Goal: Task Accomplishment & Management: Complete application form

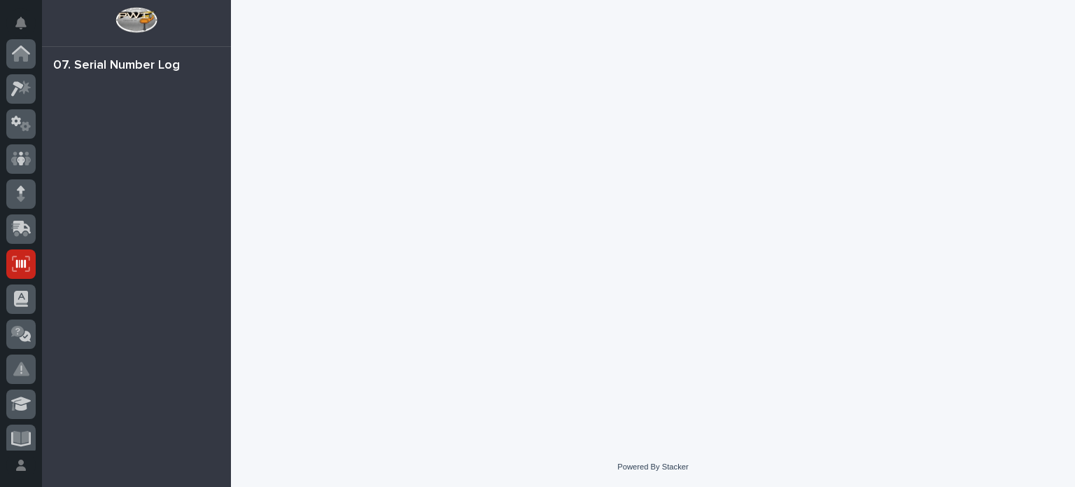
scroll to position [210, 0]
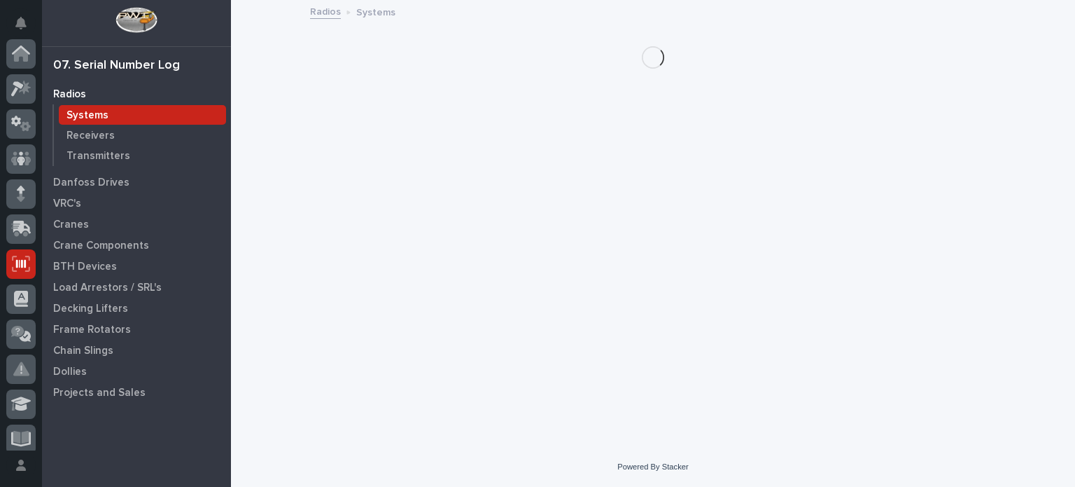
scroll to position [210, 0]
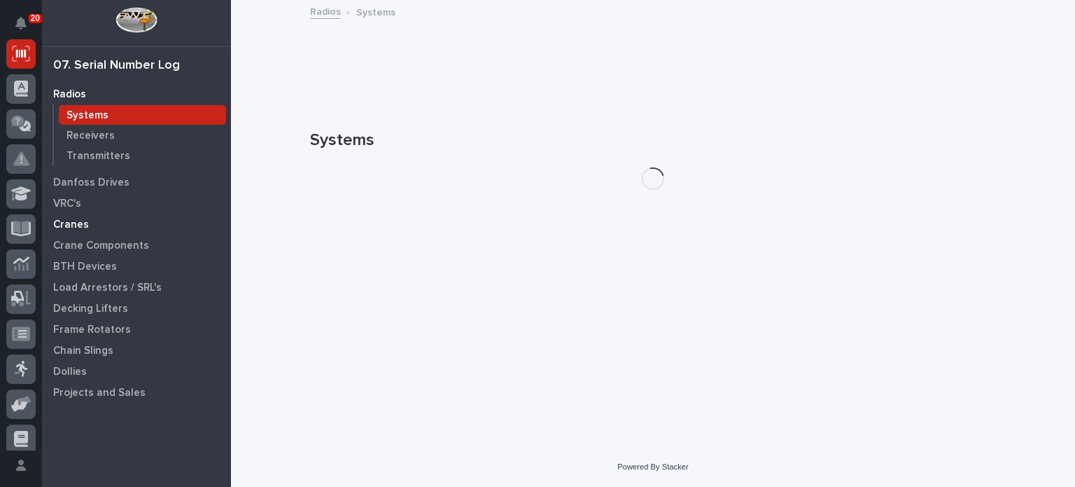
click at [81, 223] on p "Cranes" at bounding box center [71, 224] width 36 height 13
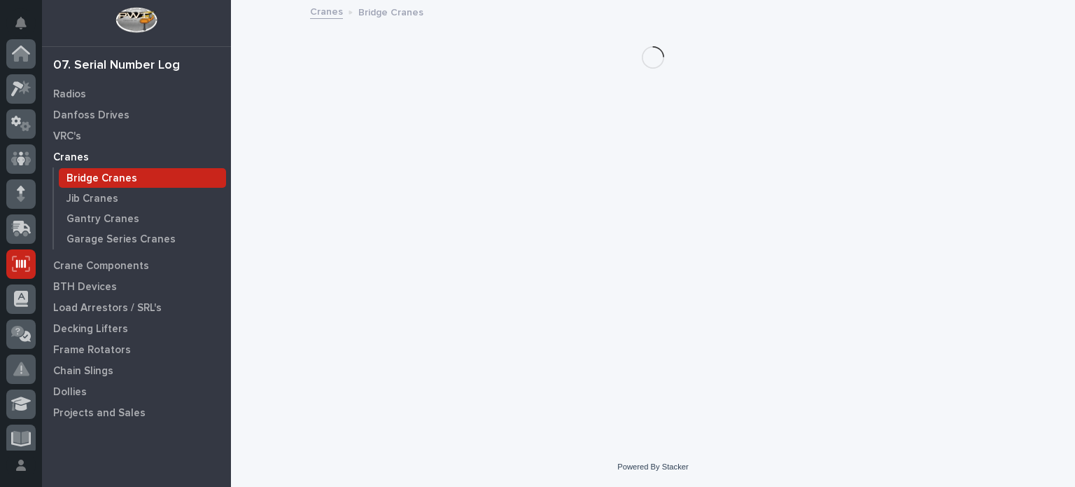
scroll to position [210, 0]
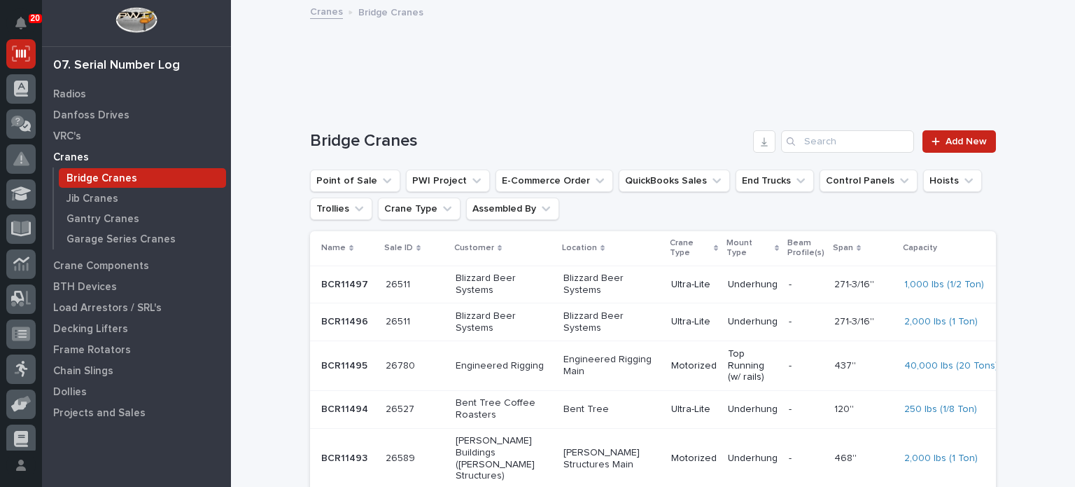
click at [114, 176] on p "Bridge Cranes" at bounding box center [102, 178] width 71 height 13
click at [813, 139] on input "Search" at bounding box center [847, 141] width 133 height 22
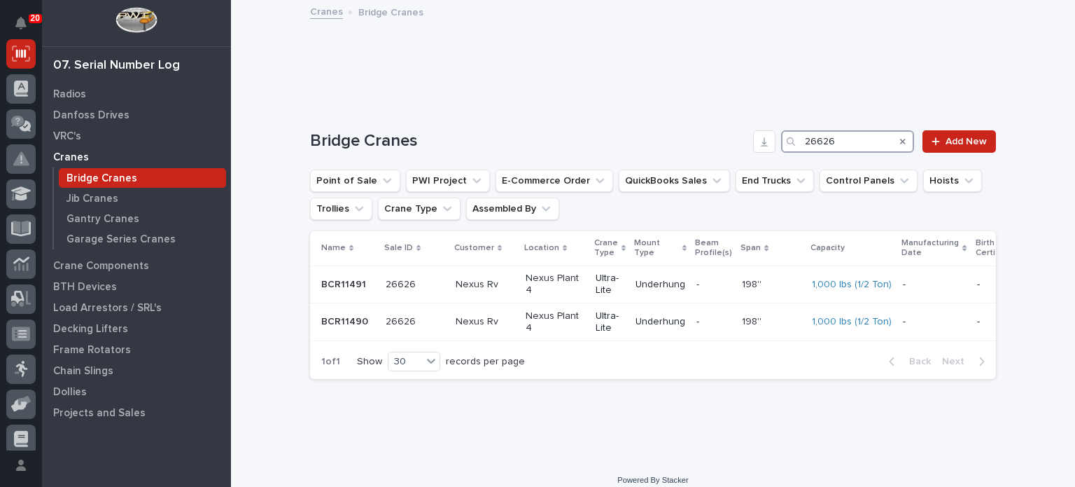
type input "26626"
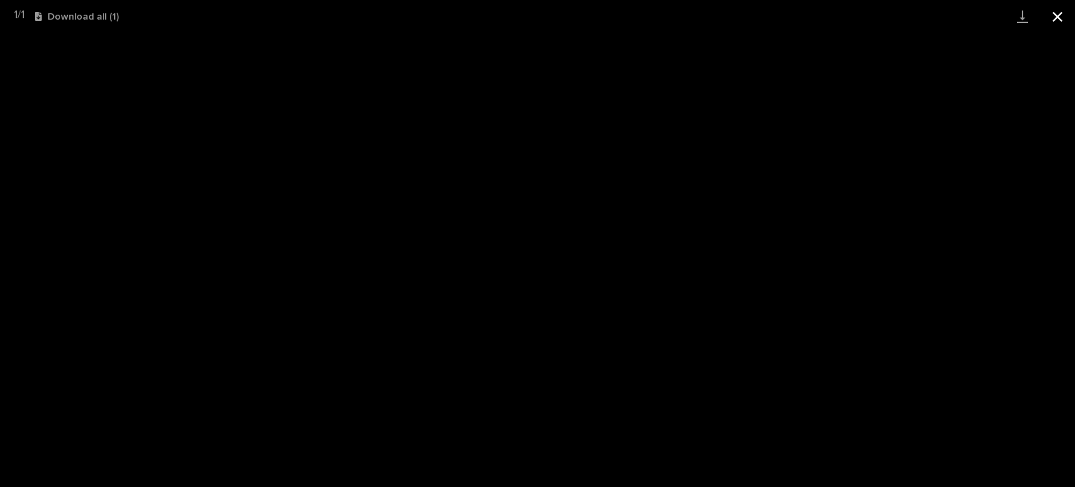
scroll to position [210, 0]
click at [1054, 15] on button "Close gallery" at bounding box center [1057, 16] width 35 height 33
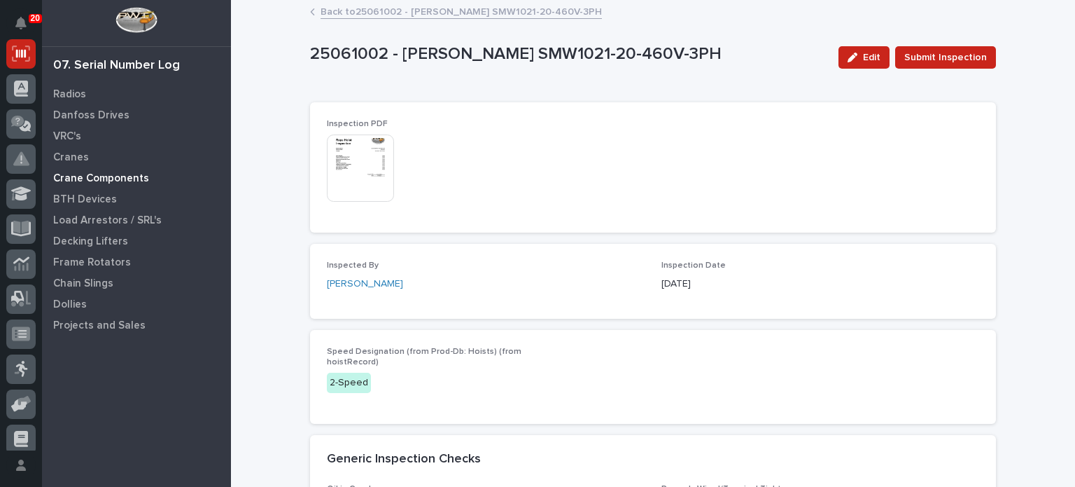
click at [124, 179] on p "Crane Components" at bounding box center [101, 178] width 96 height 13
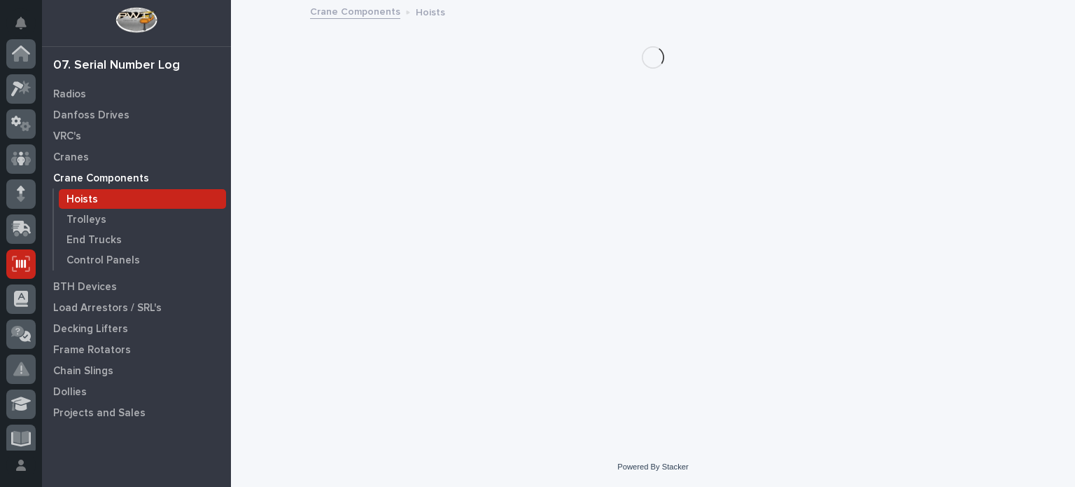
scroll to position [210, 0]
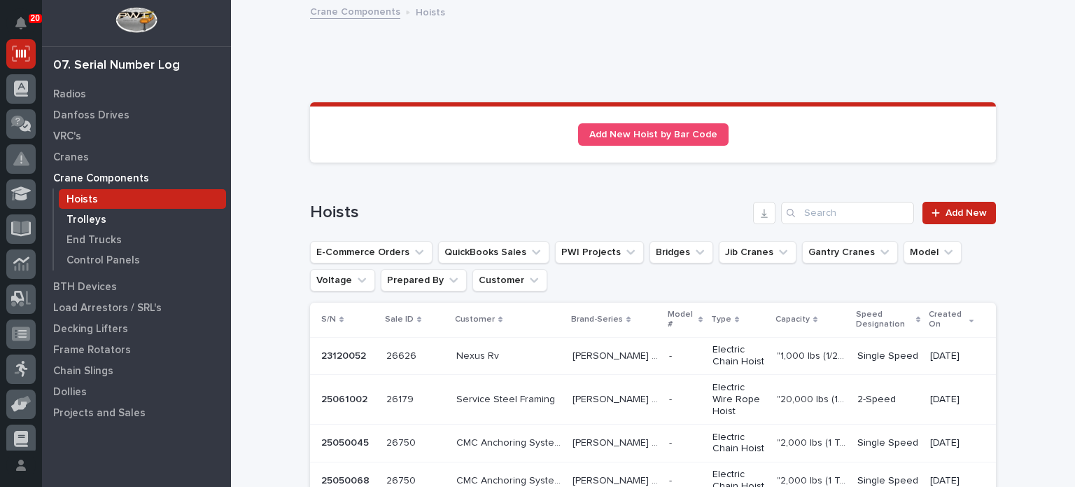
click at [95, 218] on p "Trolleys" at bounding box center [87, 220] width 40 height 13
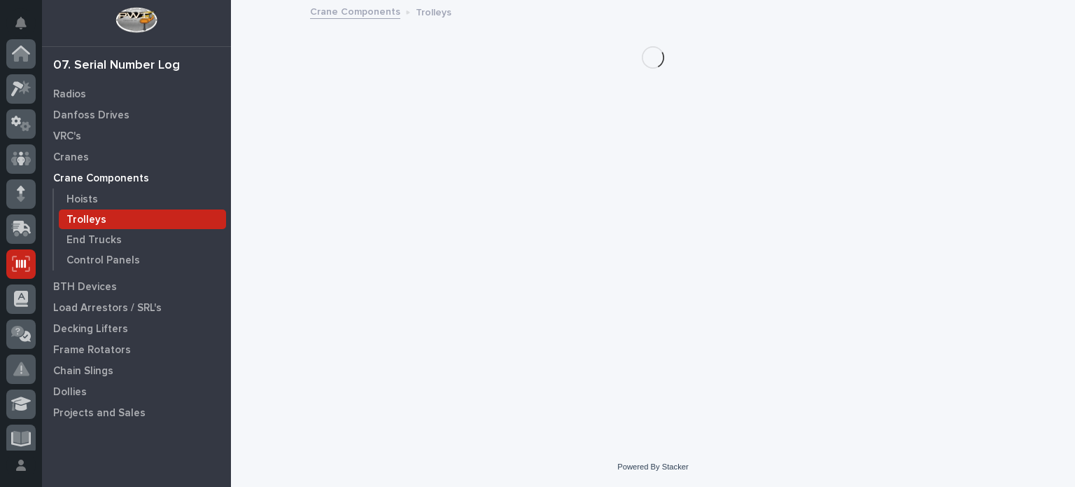
scroll to position [210, 0]
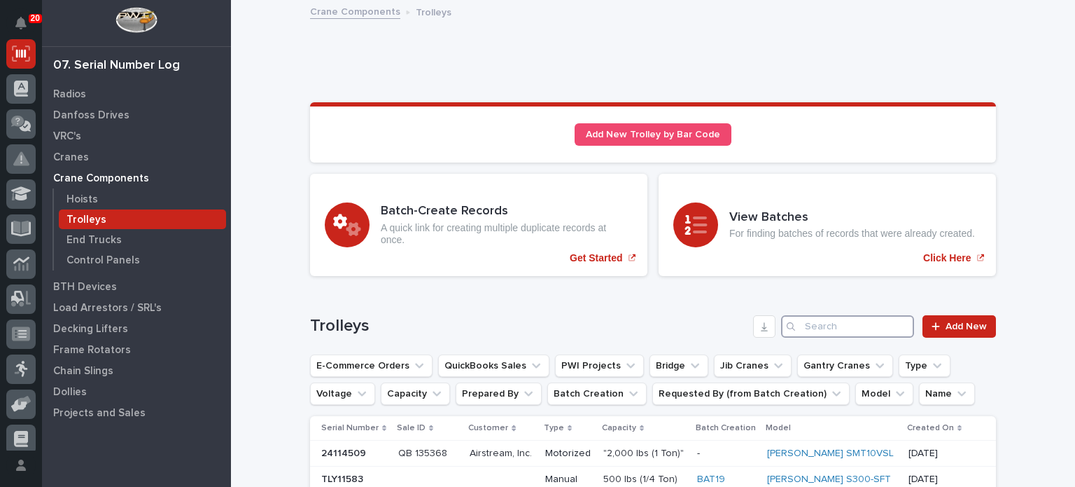
click at [845, 319] on input "Search" at bounding box center [847, 326] width 133 height 22
click at [949, 328] on span "Add New" at bounding box center [966, 326] width 41 height 10
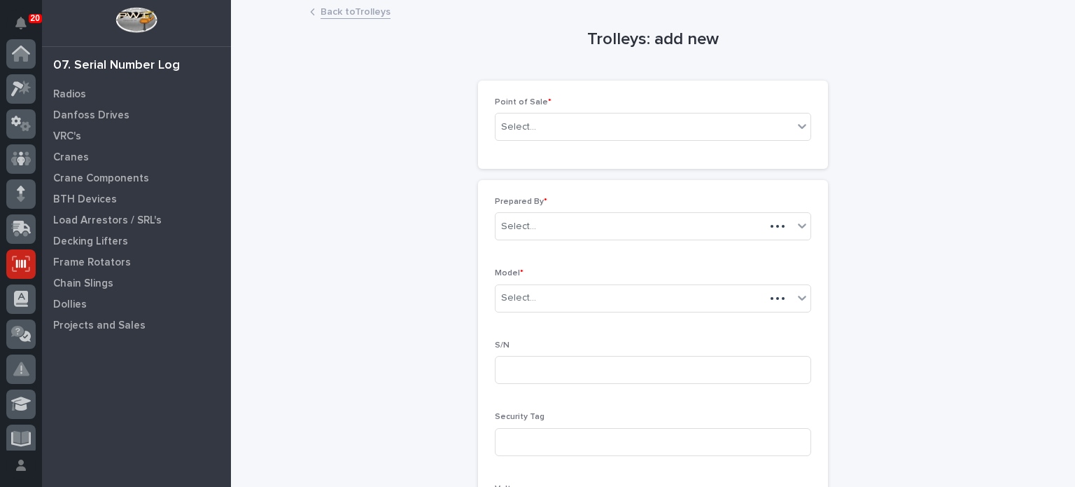
scroll to position [210, 0]
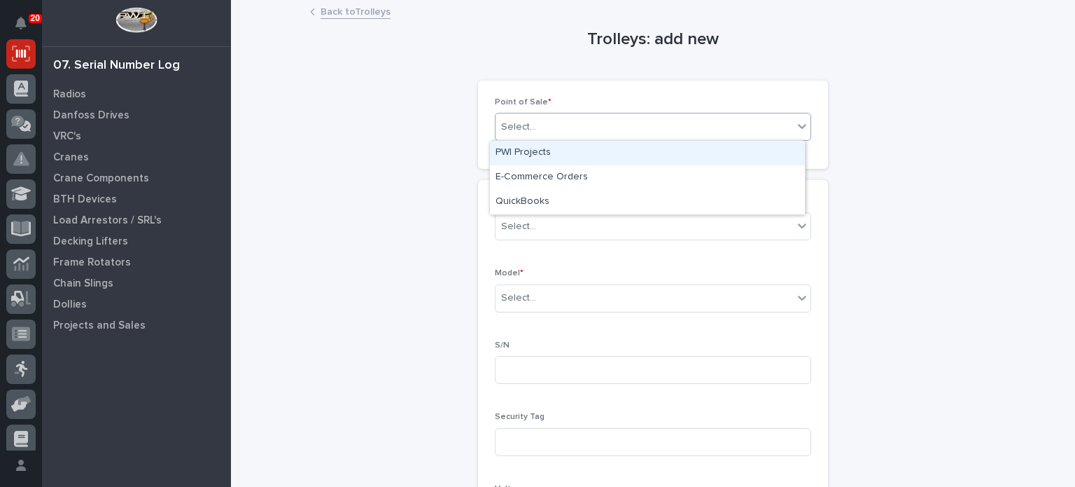
click at [732, 123] on div "Select..." at bounding box center [645, 127] width 298 height 23
click at [722, 146] on div "PWI Projects" at bounding box center [647, 153] width 315 height 25
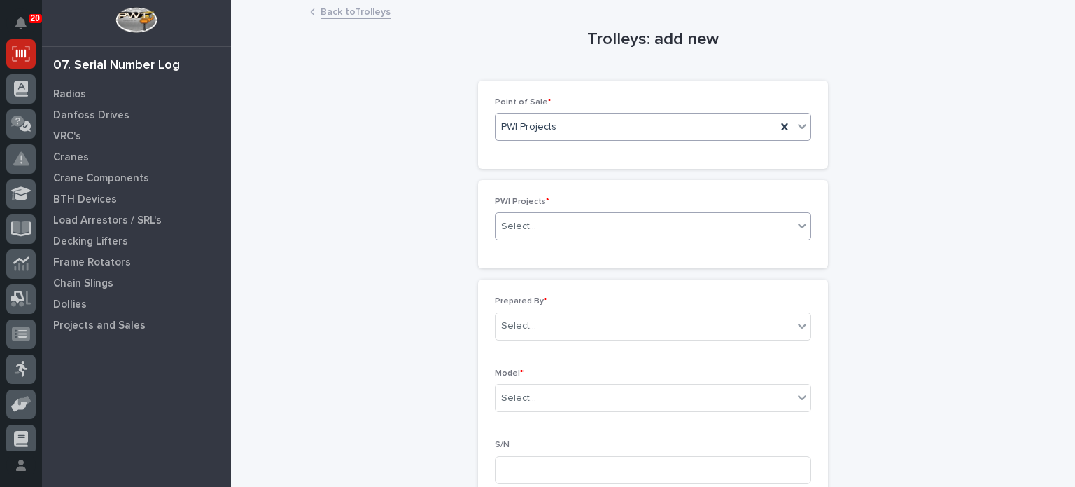
click at [681, 233] on div "Select..." at bounding box center [645, 226] width 298 height 23
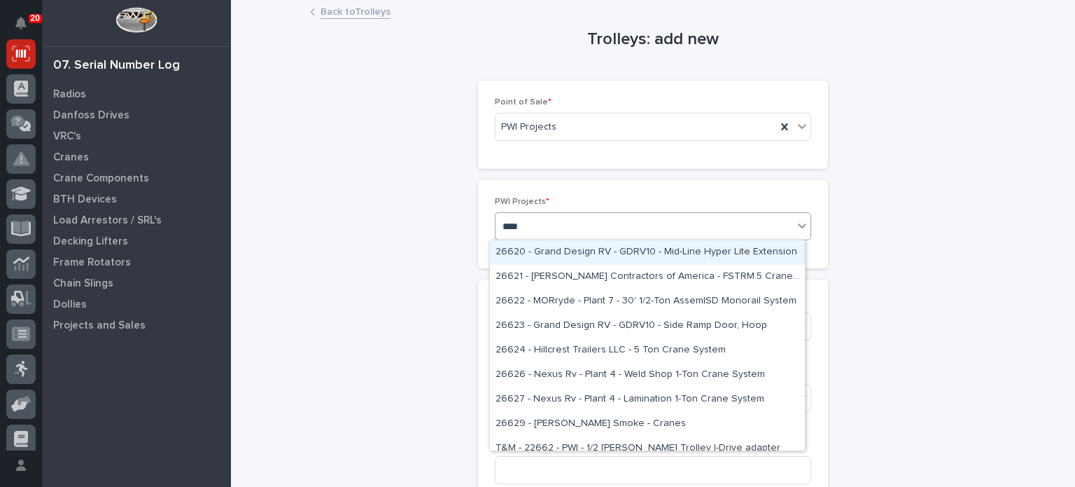
type input "*****"
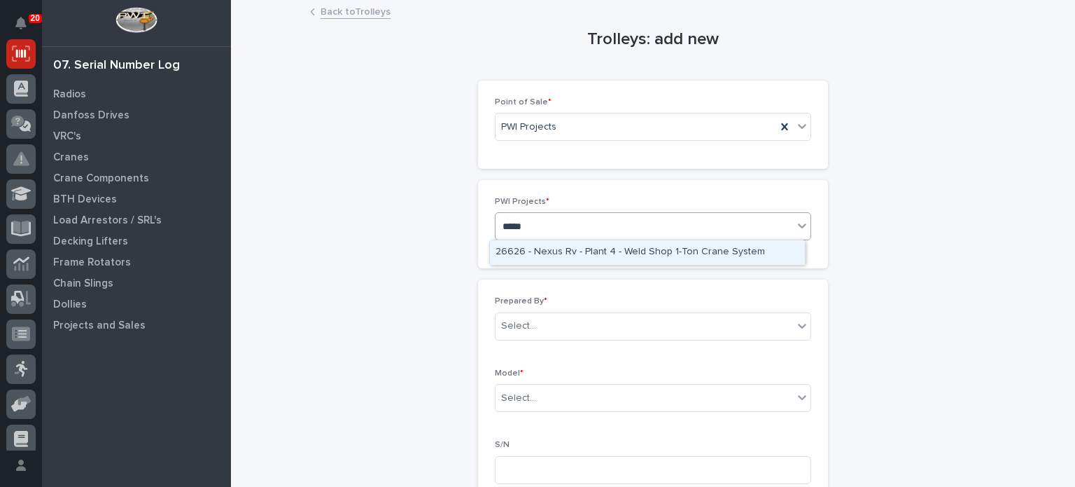
click at [681, 252] on div "26626 - Nexus Rv - Plant 4 - Weld Shop 1-Ton Crane System" at bounding box center [647, 252] width 315 height 25
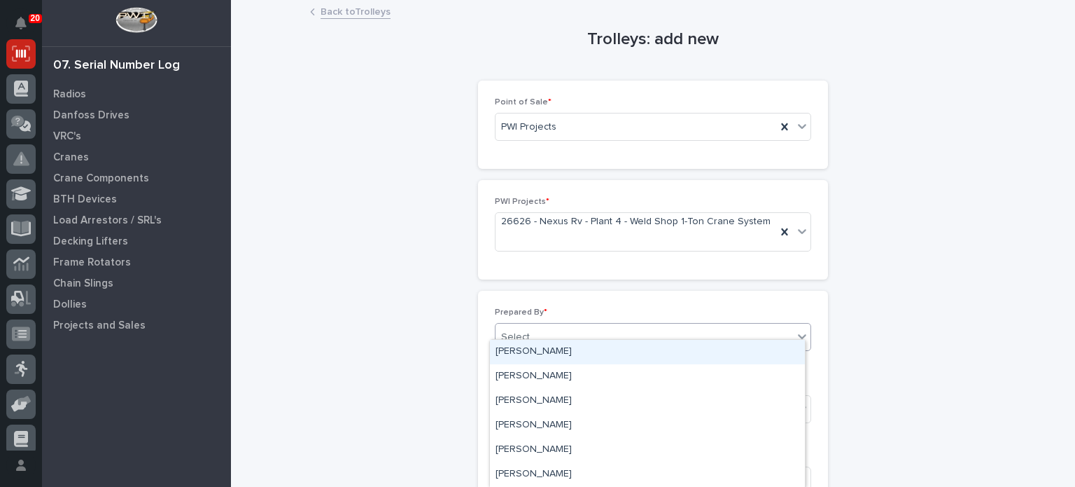
click at [715, 326] on div "Select..." at bounding box center [645, 337] width 298 height 23
type input "***"
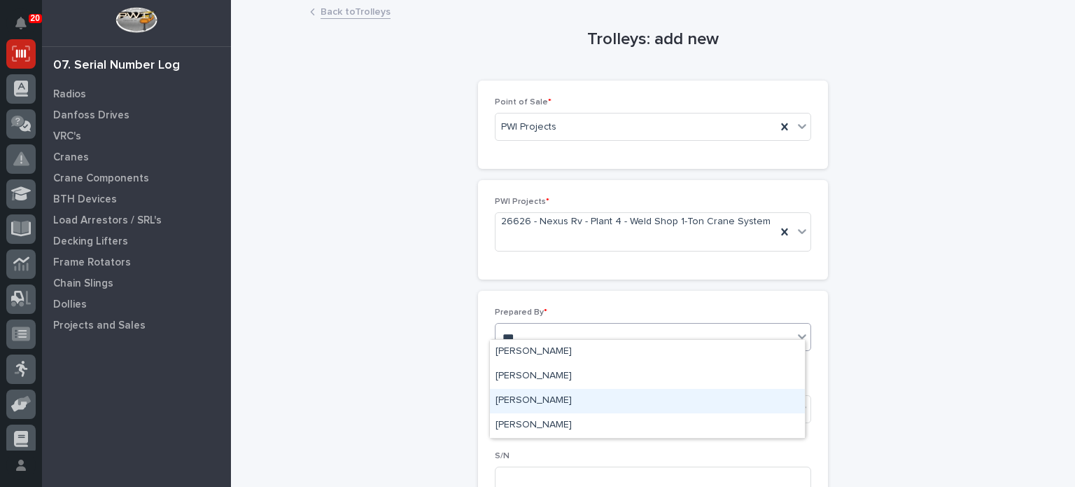
click at [699, 403] on div "[PERSON_NAME]" at bounding box center [647, 401] width 315 height 25
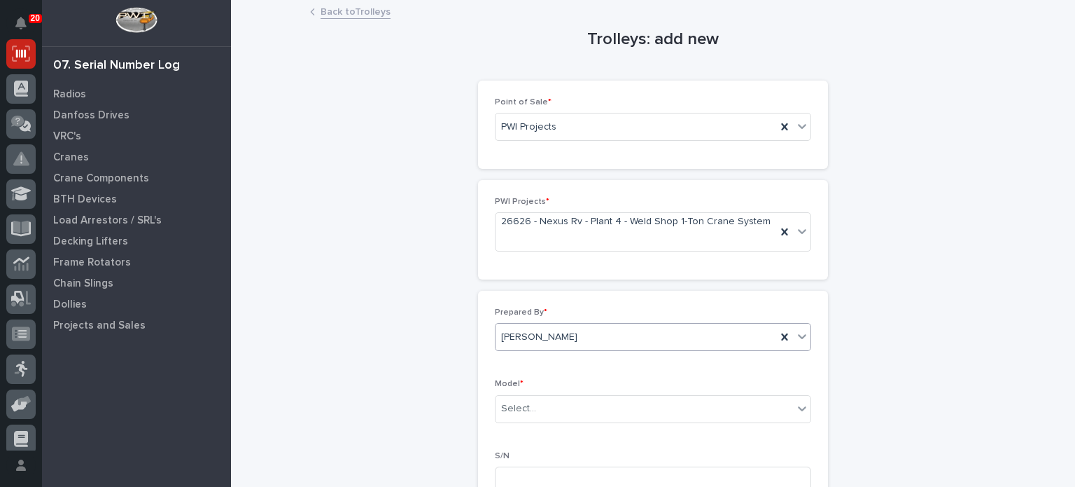
click at [699, 403] on div "Select..." at bounding box center [645, 408] width 298 height 23
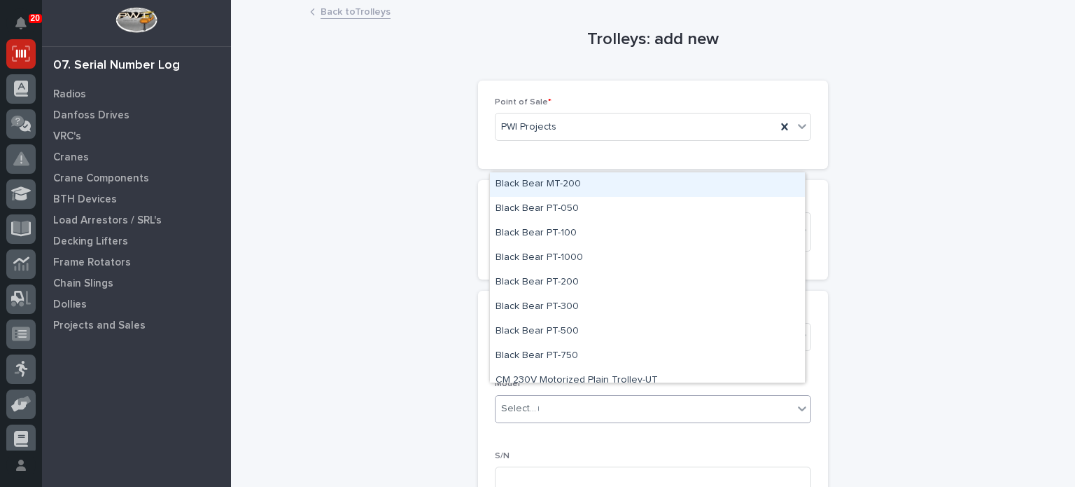
type input "***"
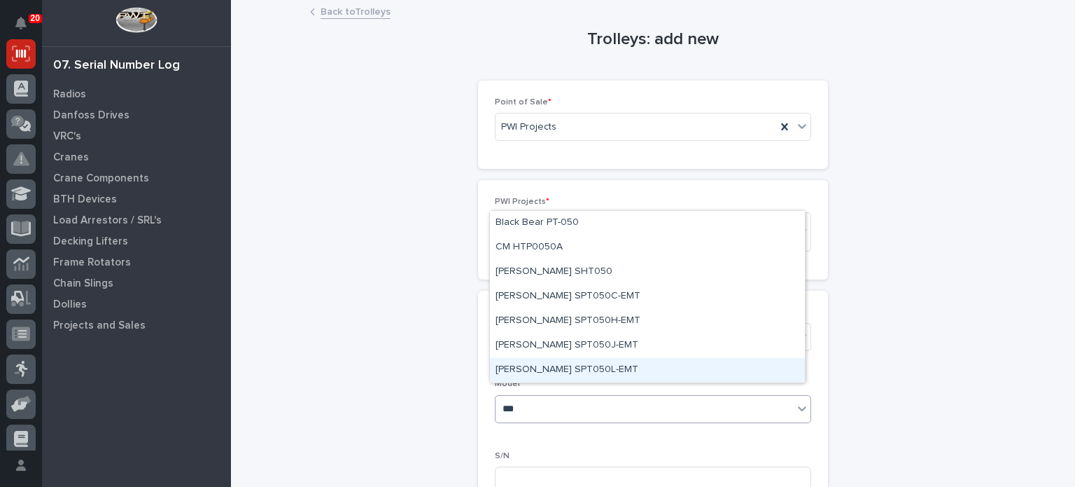
click at [646, 361] on div "[PERSON_NAME] SPT050L-EMT" at bounding box center [647, 370] width 315 height 25
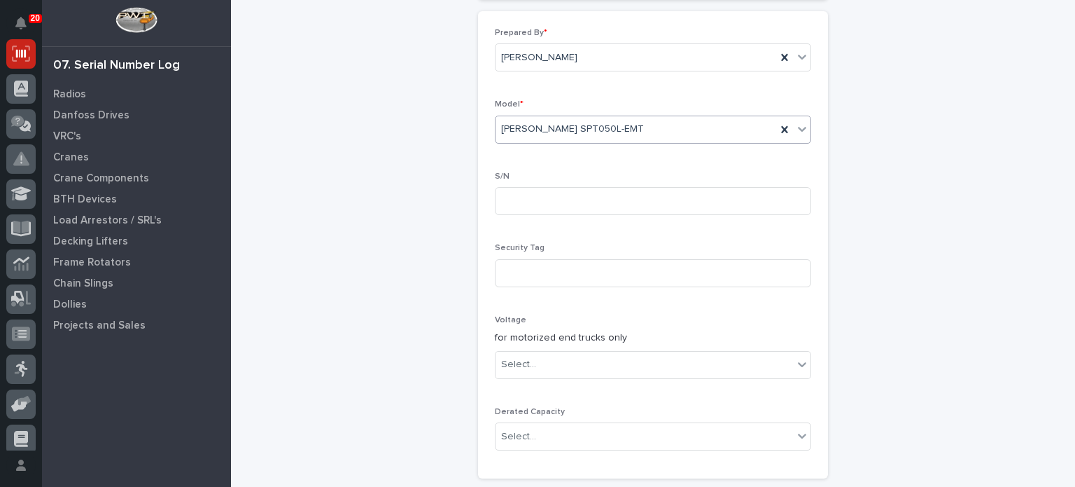
scroll to position [280, 0]
click at [552, 190] on input at bounding box center [653, 200] width 316 height 28
type input "t"
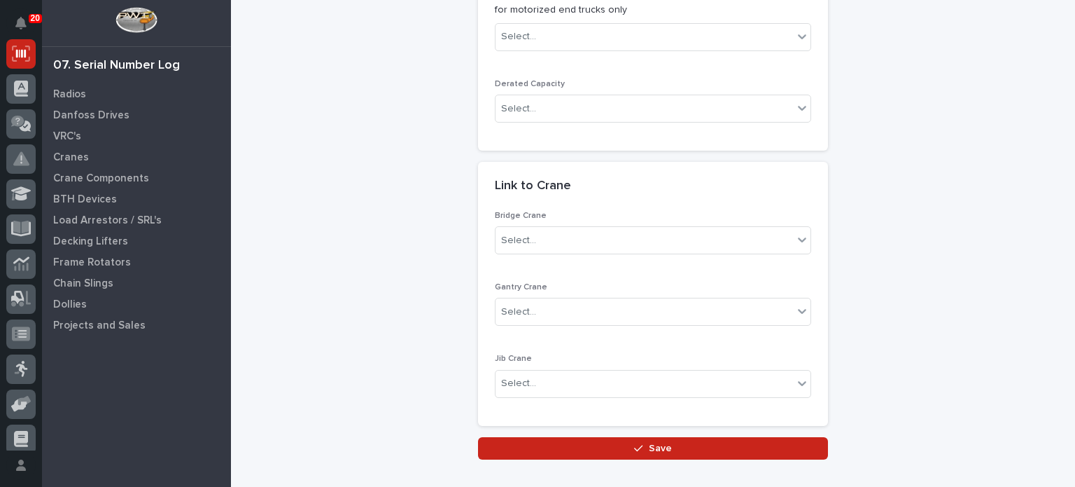
scroll to position [612, 0]
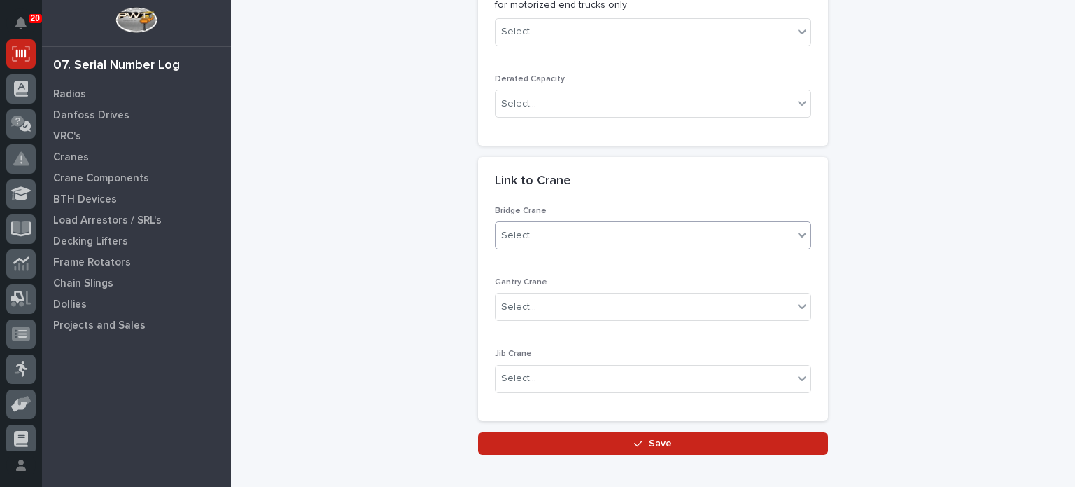
type input "TYL11945"
click at [647, 224] on div "Select..." at bounding box center [645, 235] width 298 height 23
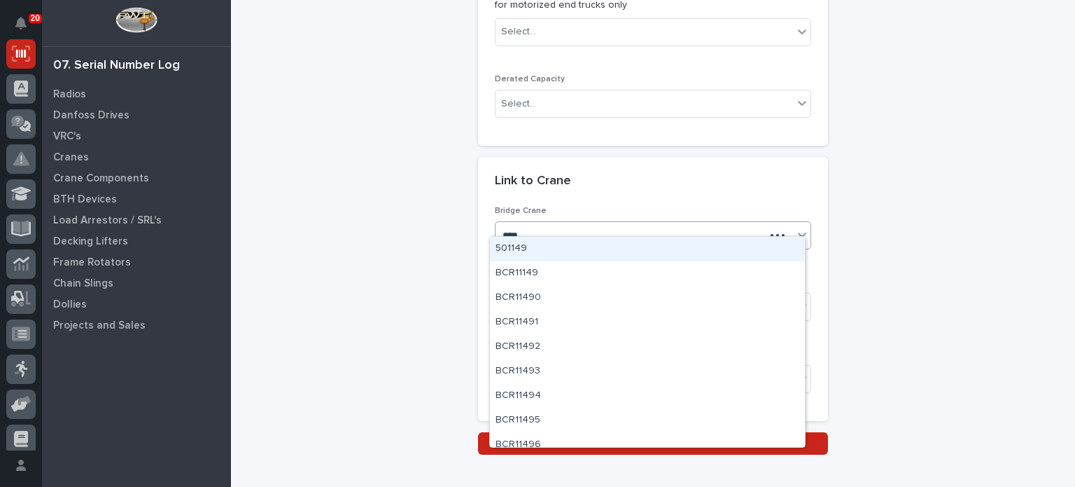
type input "*****"
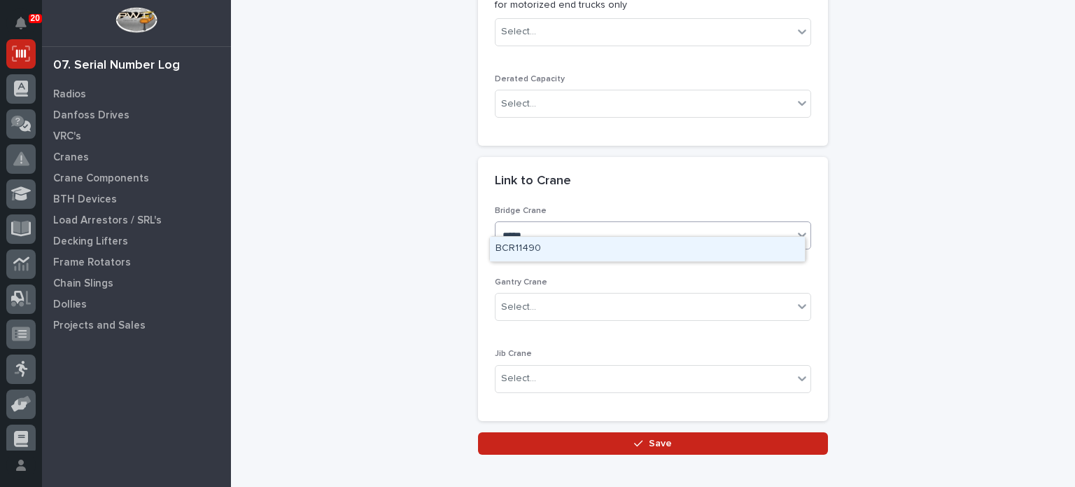
click at [608, 246] on div "BCR11490" at bounding box center [647, 249] width 315 height 25
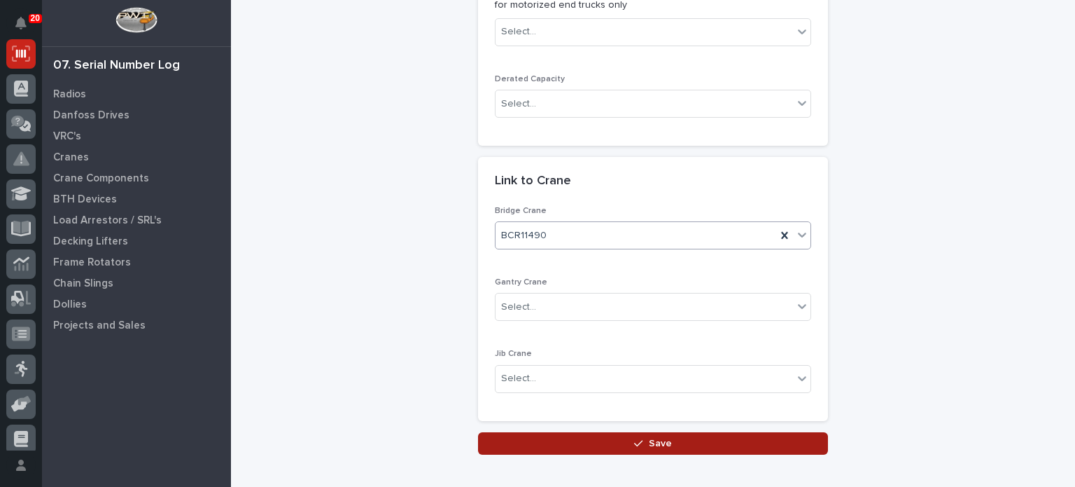
click at [619, 432] on button "Save" at bounding box center [653, 443] width 350 height 22
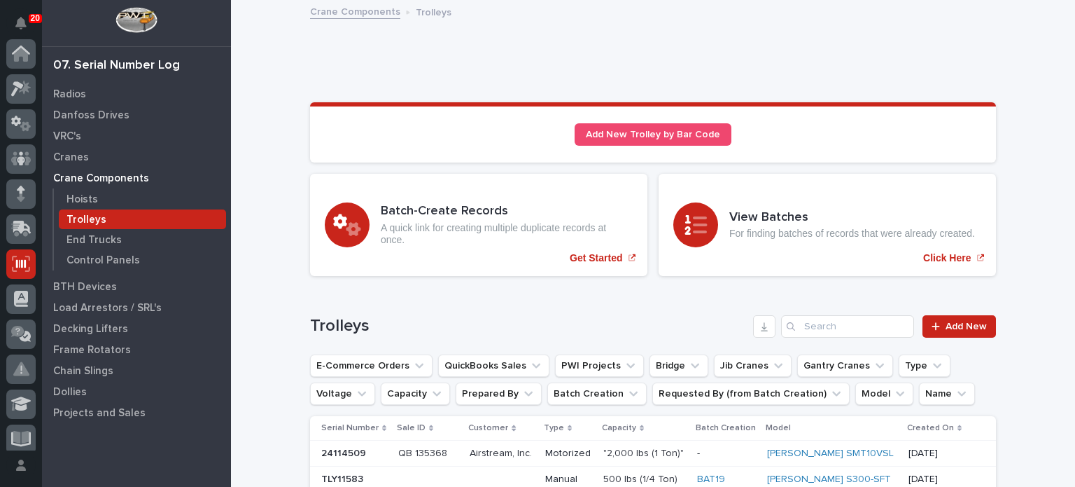
scroll to position [210, 0]
click at [810, 326] on input "Search" at bounding box center [847, 326] width 133 height 22
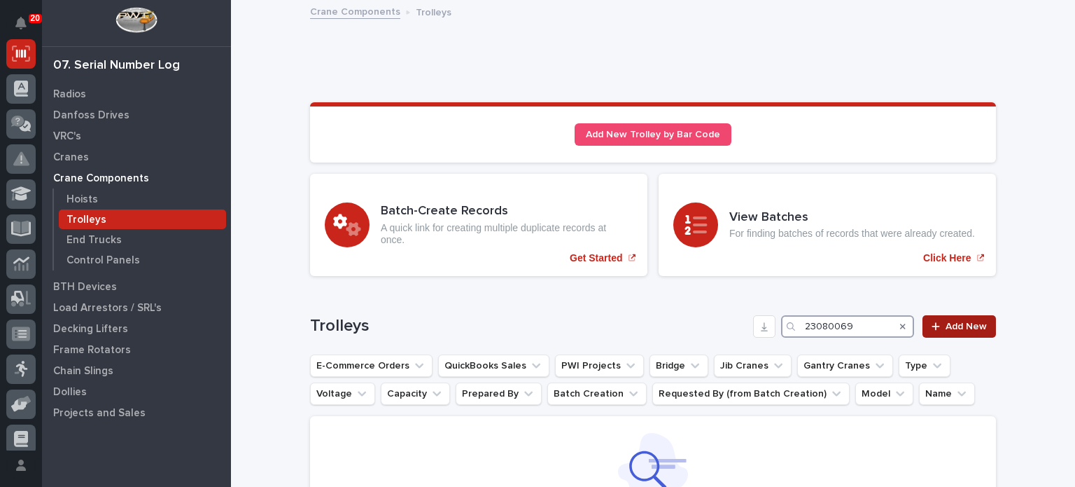
type input "23080069"
click at [964, 324] on span "Add New" at bounding box center [966, 326] width 41 height 10
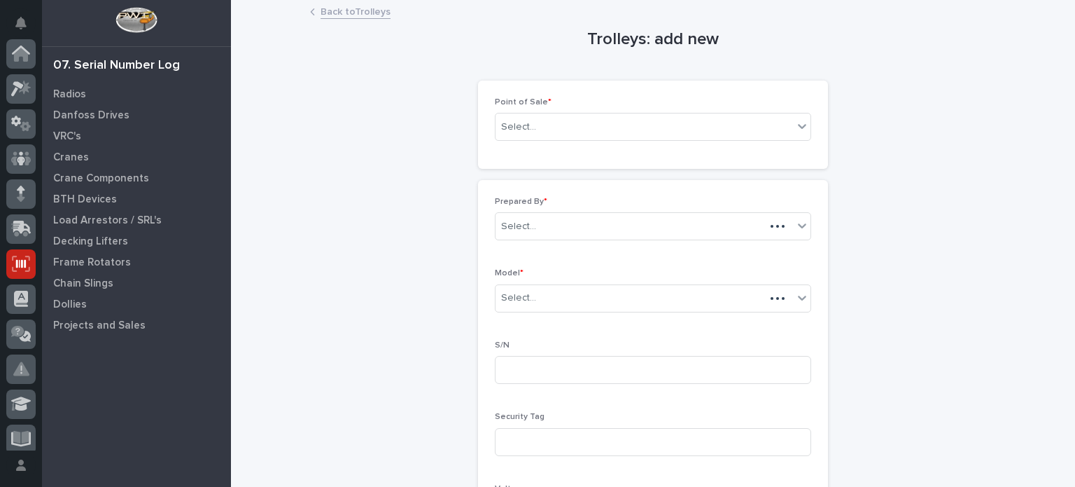
scroll to position [210, 0]
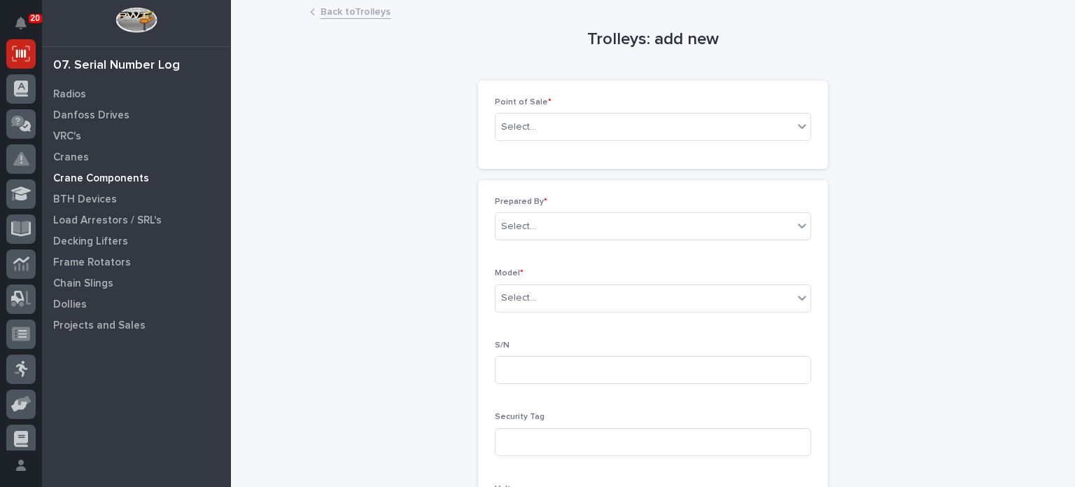
click at [119, 173] on p "Crane Components" at bounding box center [101, 178] width 96 height 13
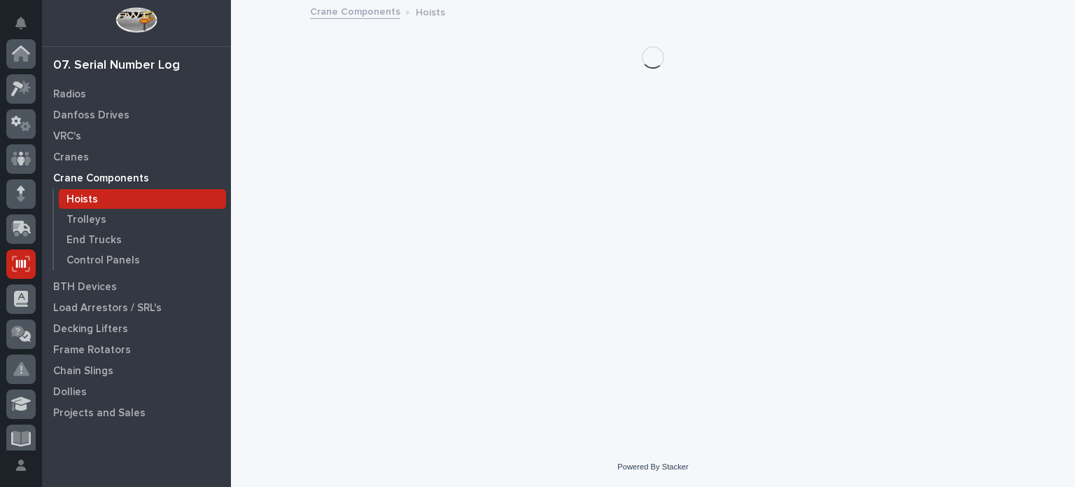
scroll to position [210, 0]
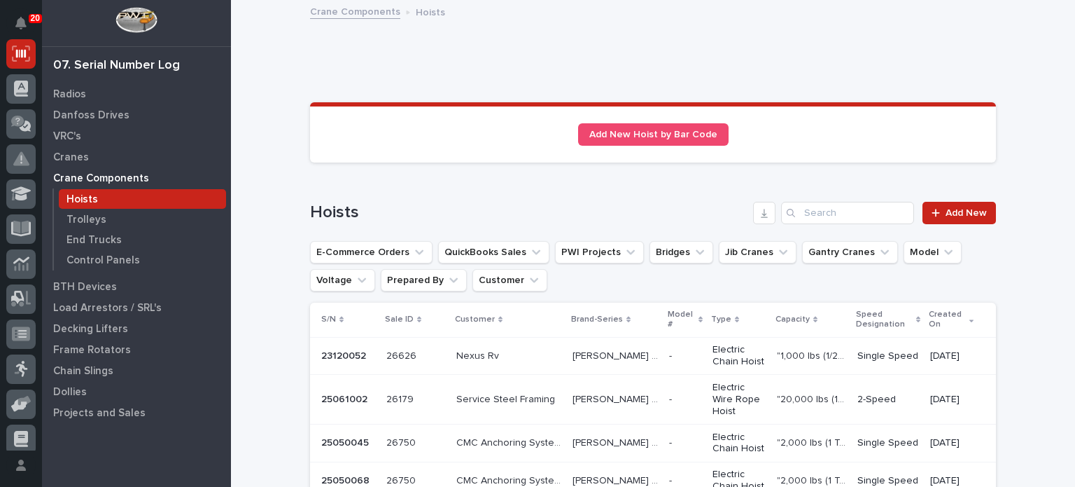
click at [112, 193] on div "Hoists" at bounding box center [142, 199] width 167 height 20
click at [796, 209] on div "Search" at bounding box center [792, 213] width 22 height 22
click at [814, 212] on input "Search" at bounding box center [847, 213] width 133 height 22
paste input "23080069"
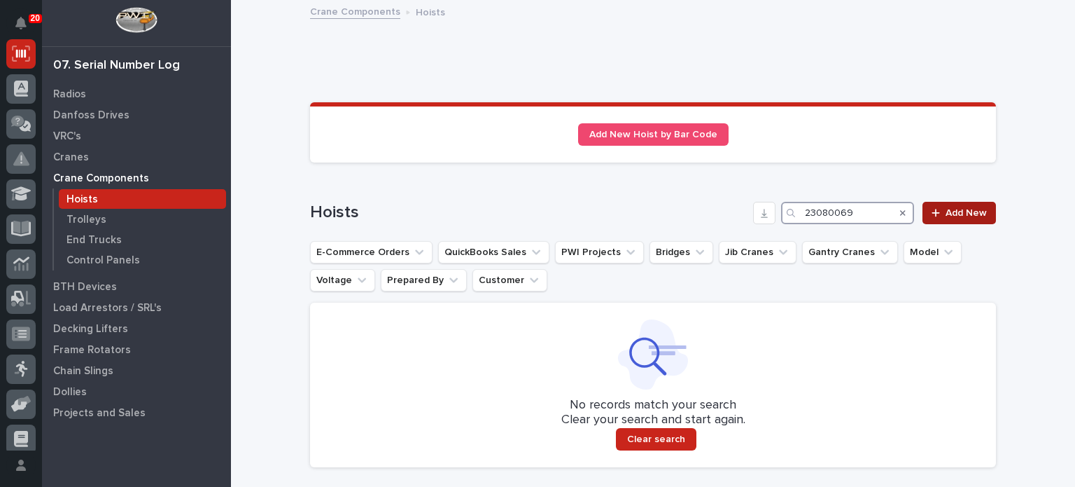
type input "23080069"
click at [968, 211] on span "Add New" at bounding box center [966, 213] width 41 height 10
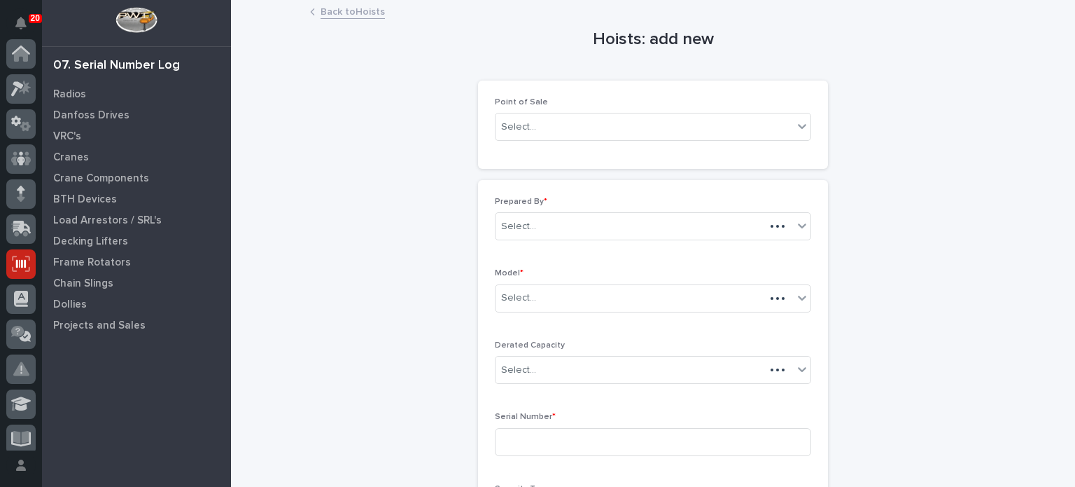
scroll to position [210, 0]
click at [718, 132] on div "Select..." at bounding box center [645, 127] width 298 height 23
type input "*"
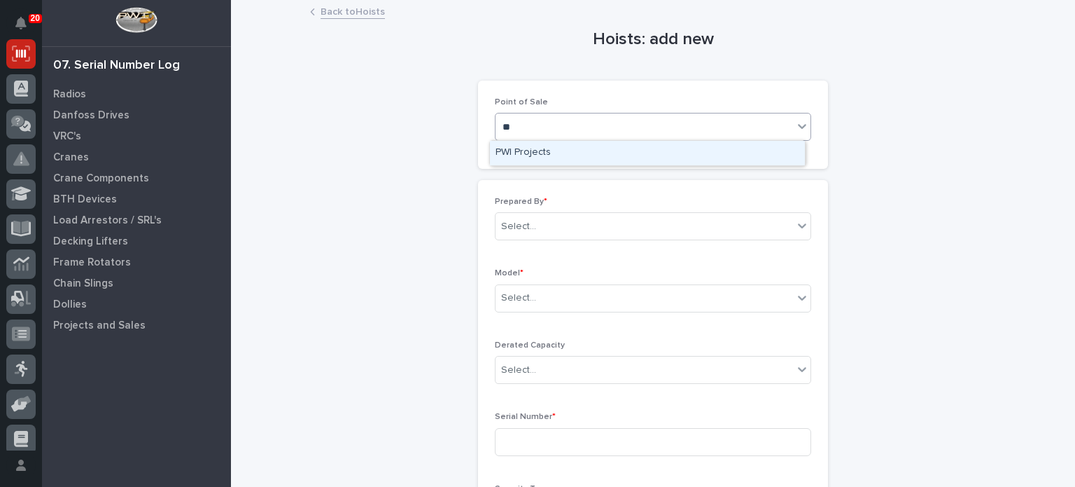
type input "***"
click at [714, 153] on div "PWI Projects" at bounding box center [647, 153] width 315 height 25
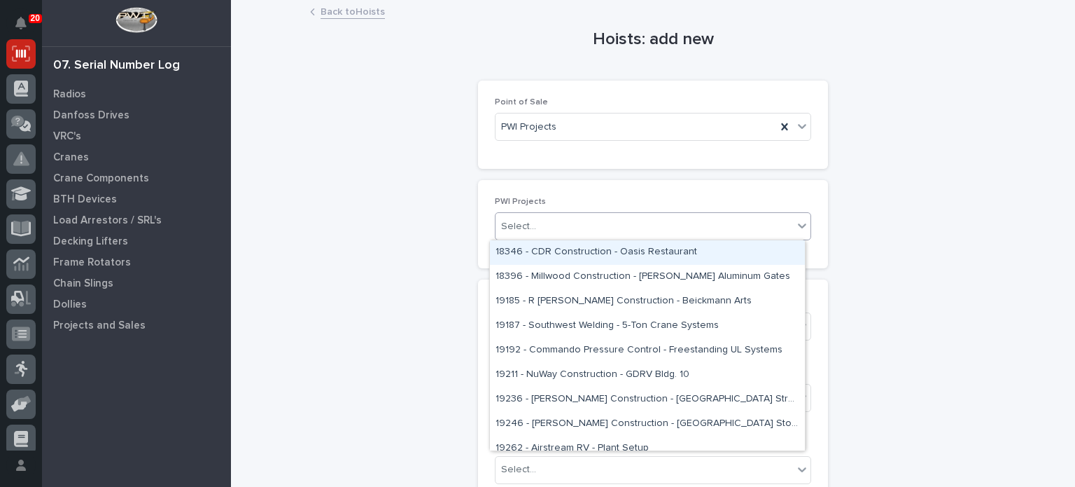
click at [672, 228] on div "Select..." at bounding box center [645, 226] width 298 height 23
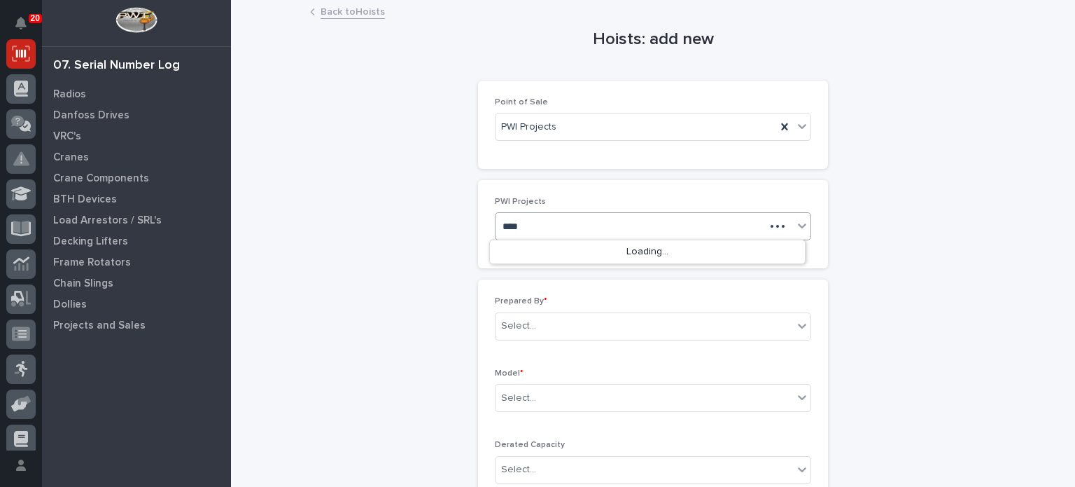
type input "*****"
click at [672, 253] on div "26626 - Nexus Rv - Plant 4 - Weld Shop 1-Ton Crane System" at bounding box center [647, 252] width 315 height 25
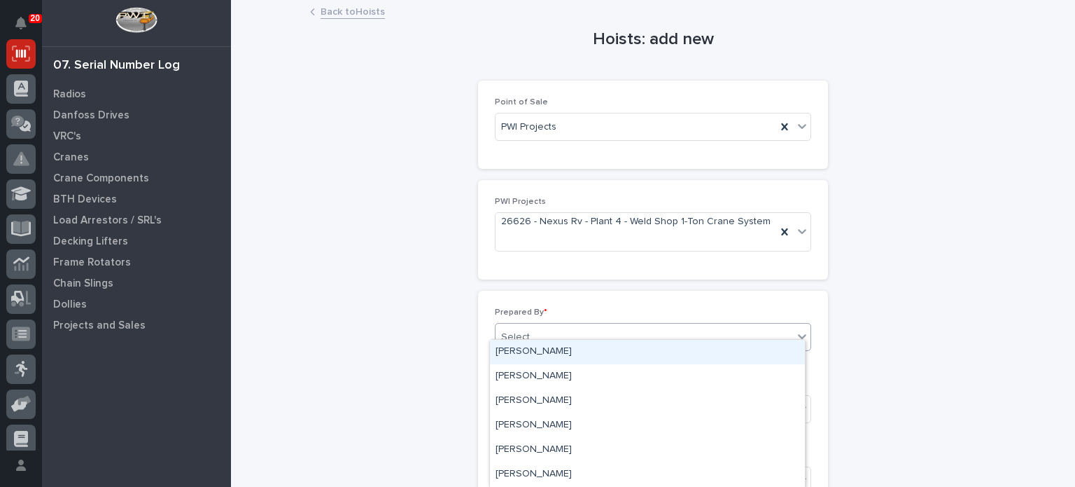
click at [662, 327] on div "Select..." at bounding box center [645, 337] width 298 height 23
type input "****"
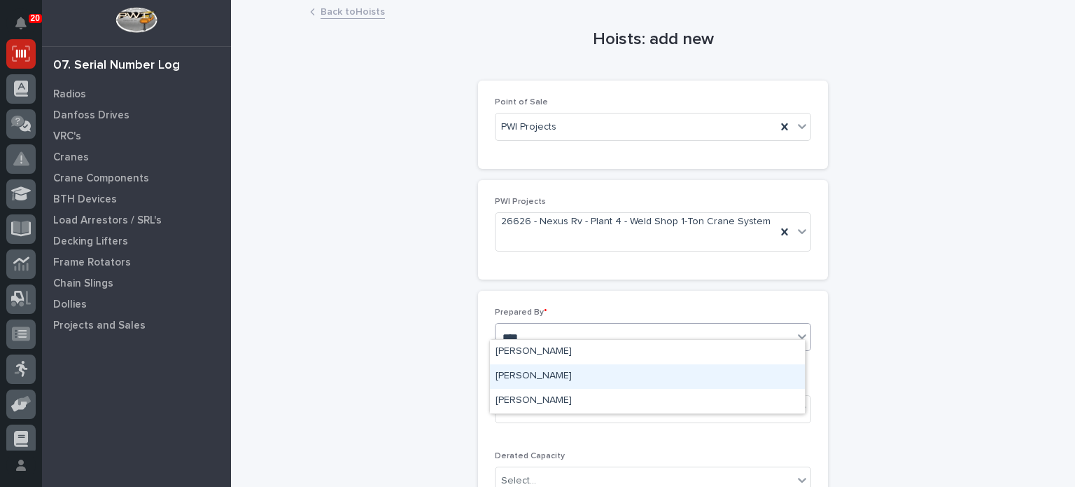
click at [636, 379] on div "[PERSON_NAME]" at bounding box center [647, 376] width 315 height 25
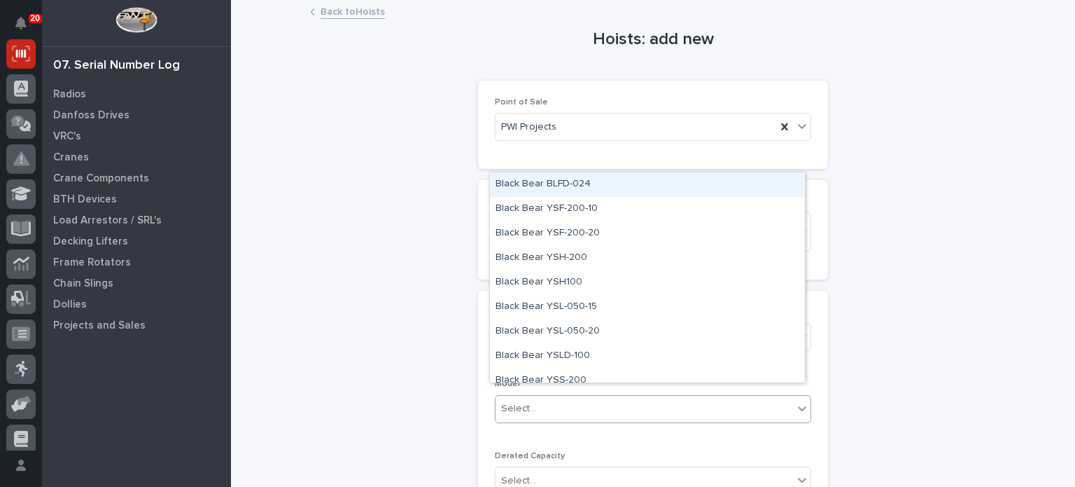
click at [633, 401] on div "Select..." at bounding box center [645, 408] width 298 height 23
type input "****"
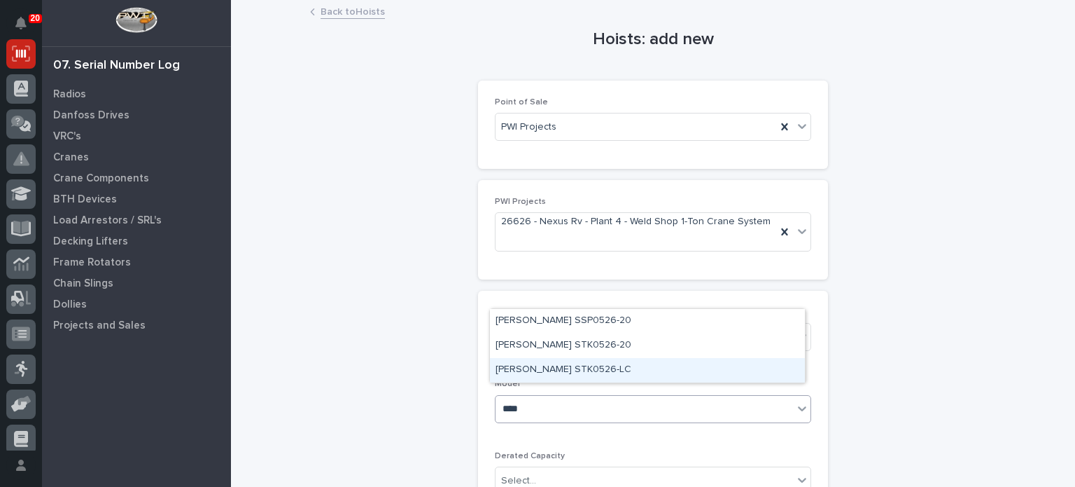
click at [619, 372] on div "[PERSON_NAME] STK0526-LC" at bounding box center [647, 370] width 315 height 25
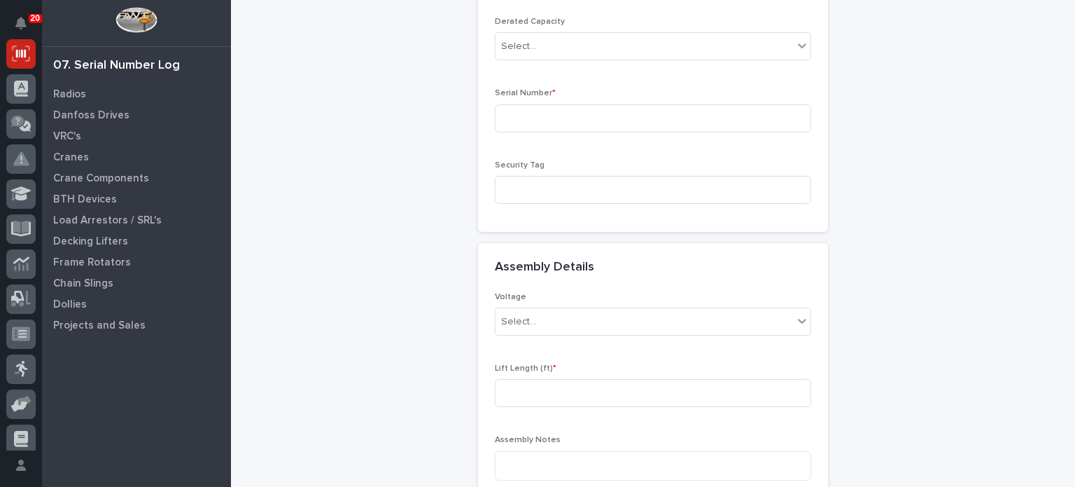
scroll to position [439, 0]
click at [592, 102] on input at bounding box center [653, 113] width 316 height 28
paste input "23080069"
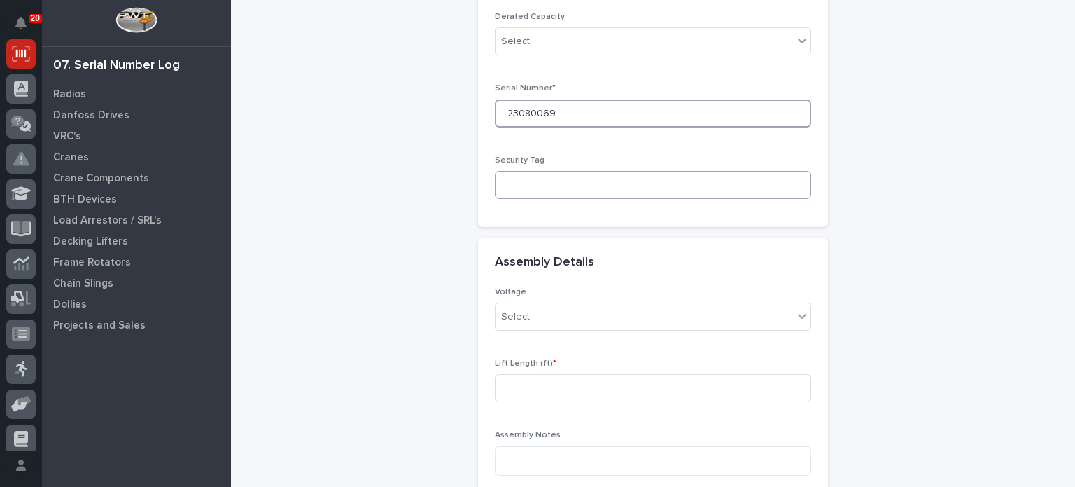
type input "23080069"
click at [592, 171] on input at bounding box center [653, 185] width 316 height 28
type input "4422084"
click at [633, 307] on div "Select..." at bounding box center [645, 316] width 298 height 23
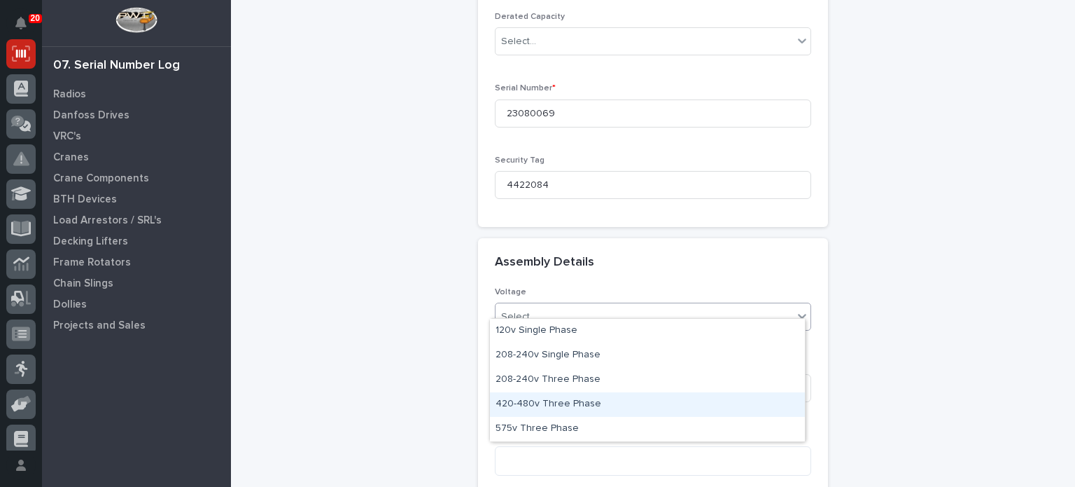
click at [623, 398] on div "420-480v Three Phase" at bounding box center [647, 404] width 315 height 25
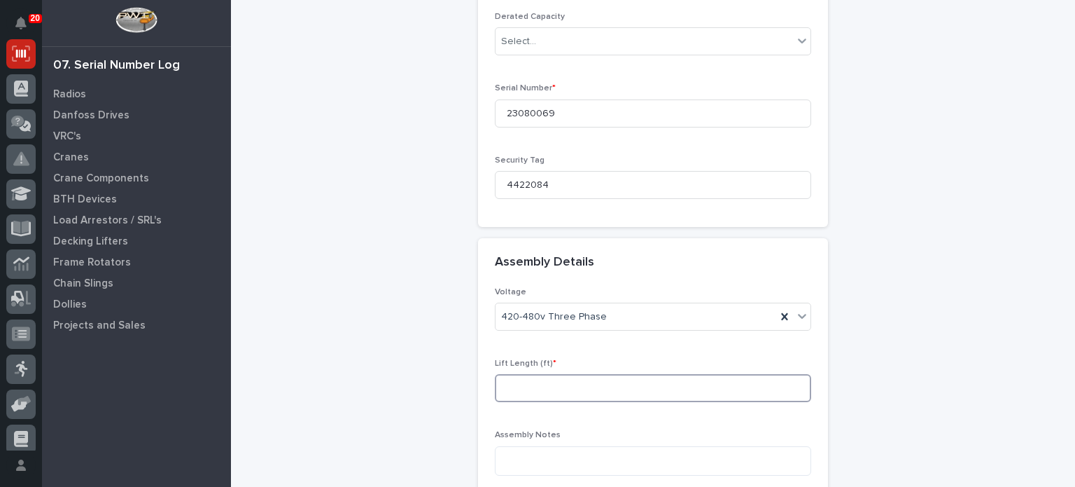
click at [618, 374] on input at bounding box center [653, 388] width 316 height 28
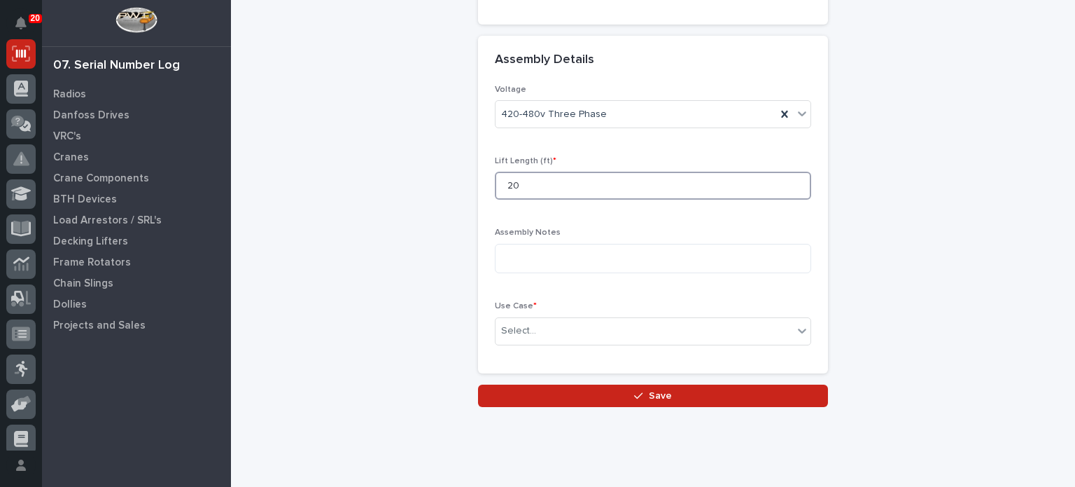
scroll to position [644, 0]
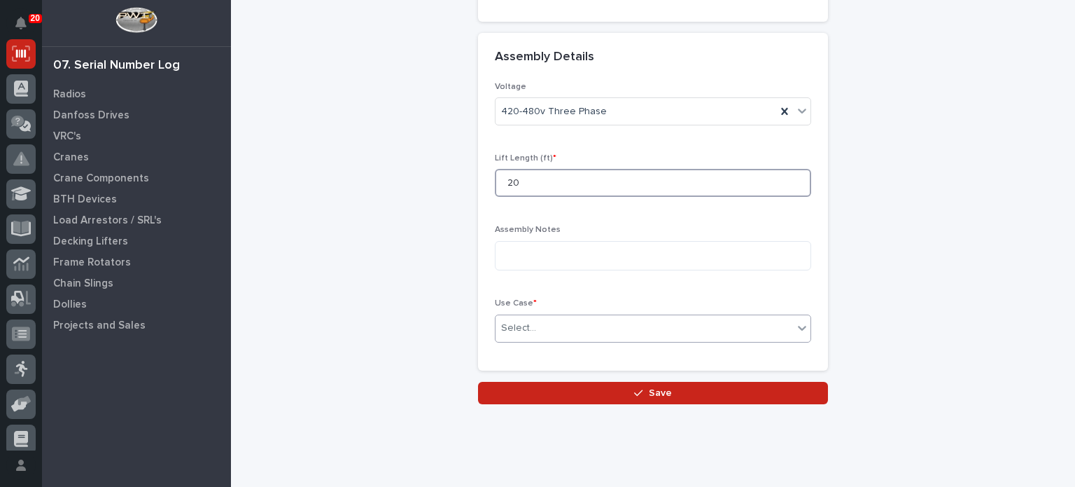
type input "20"
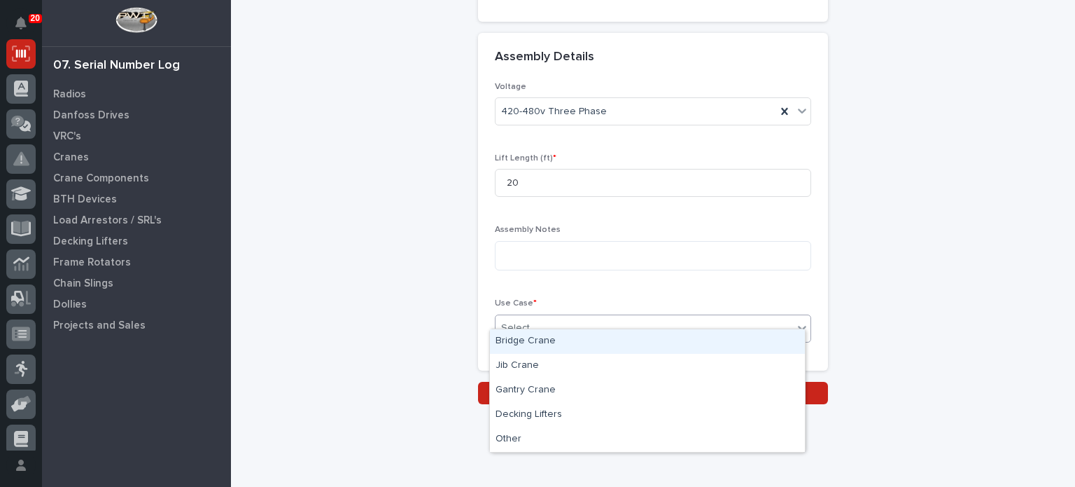
click at [798, 321] on icon at bounding box center [802, 328] width 14 height 14
click at [778, 341] on div "Bridge Crane" at bounding box center [647, 341] width 315 height 25
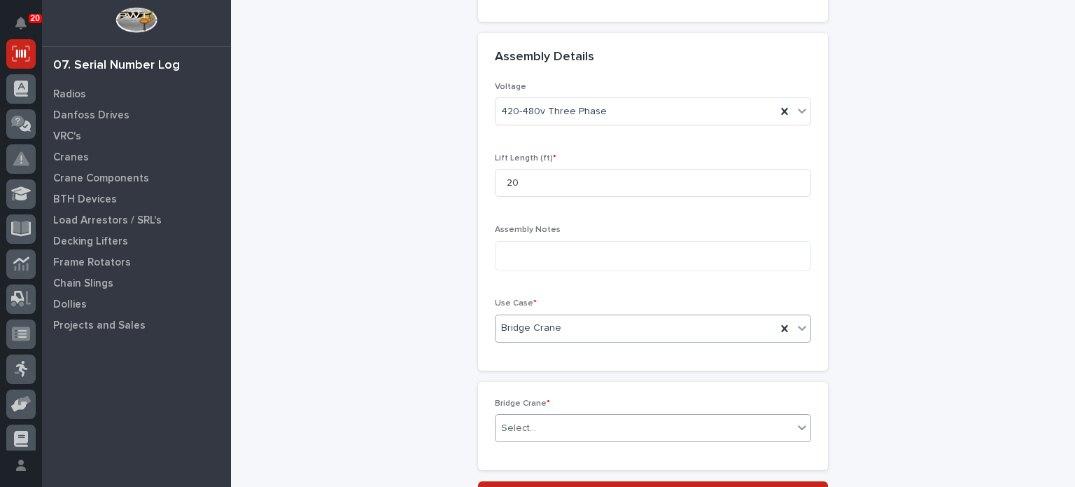
click at [678, 418] on div "Select..." at bounding box center [645, 428] width 298 height 23
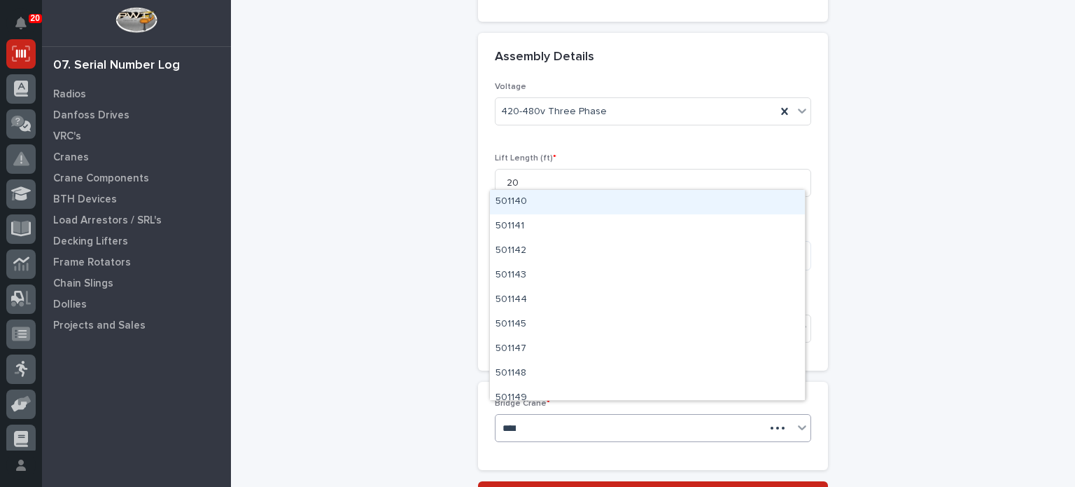
type input "*****"
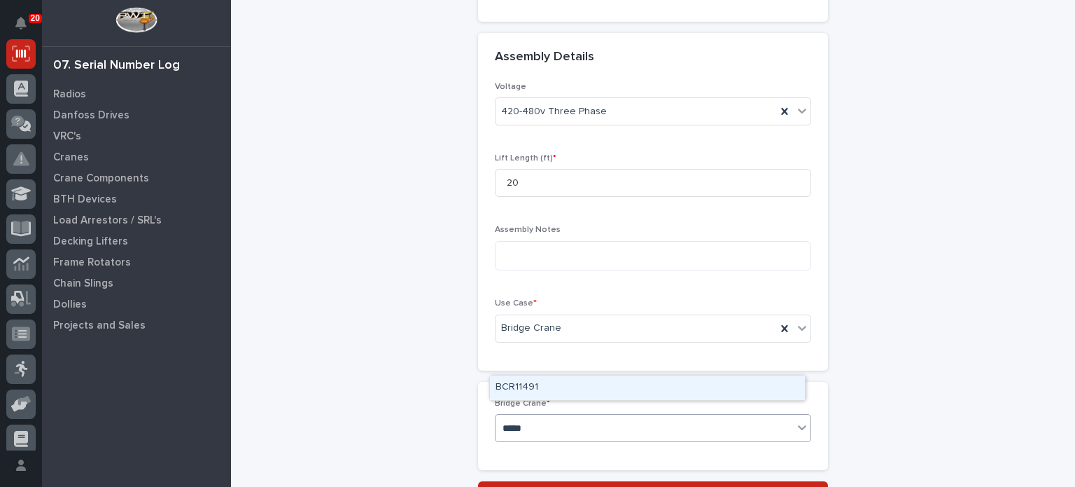
click at [605, 384] on div "BCR11491" at bounding box center [647, 387] width 315 height 25
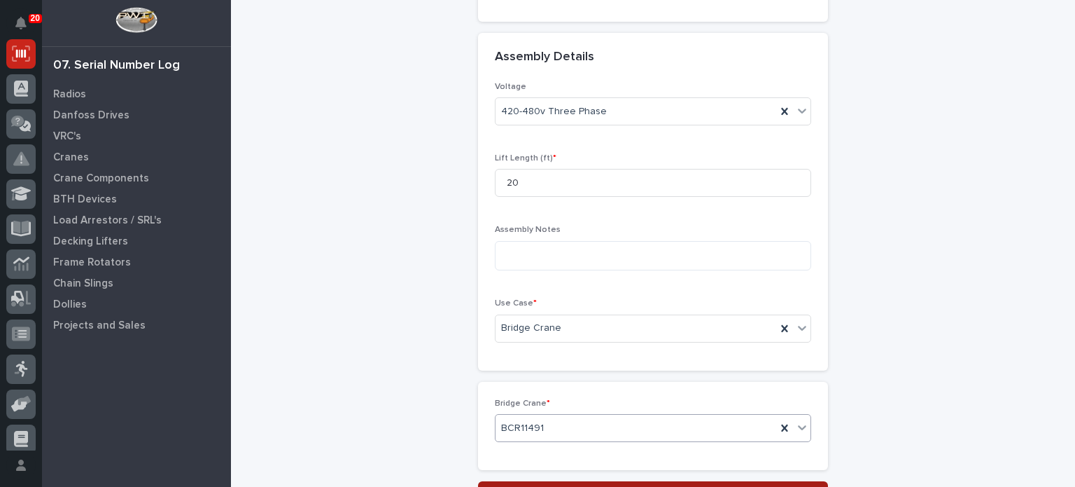
click at [613, 481] on button "Save" at bounding box center [653, 492] width 350 height 22
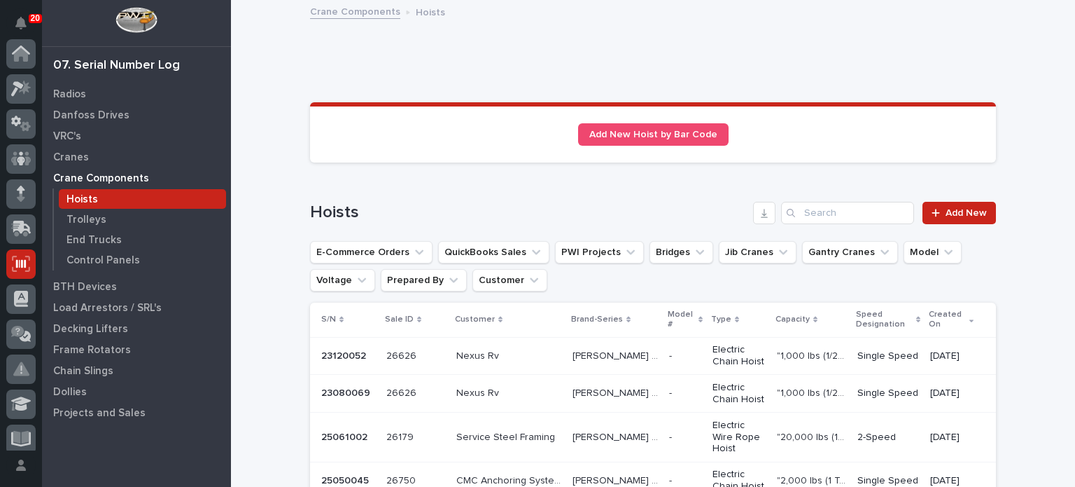
scroll to position [210, 0]
click at [592, 393] on p "[PERSON_NAME] STK" at bounding box center [617, 391] width 88 height 15
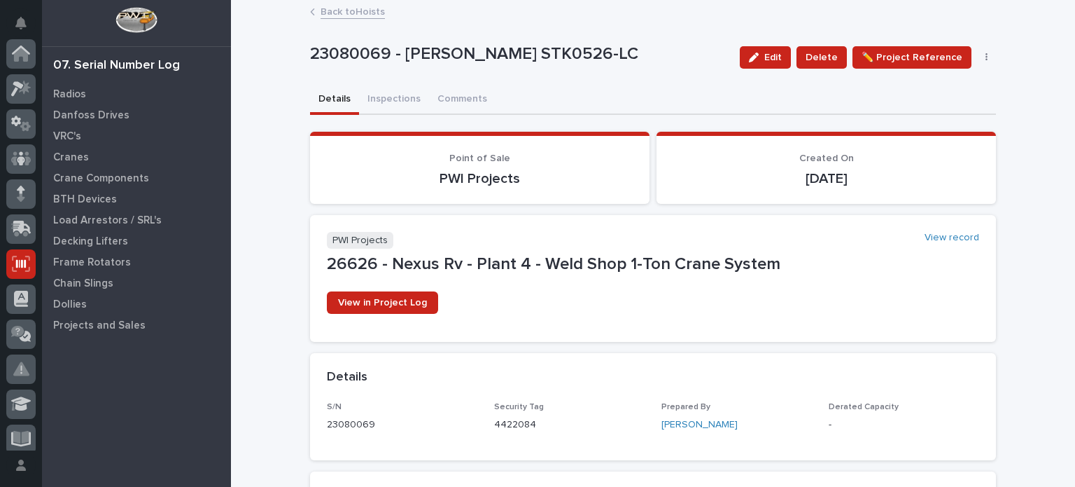
scroll to position [210, 0]
click at [395, 97] on button "Inspections" at bounding box center [394, 99] width 70 height 29
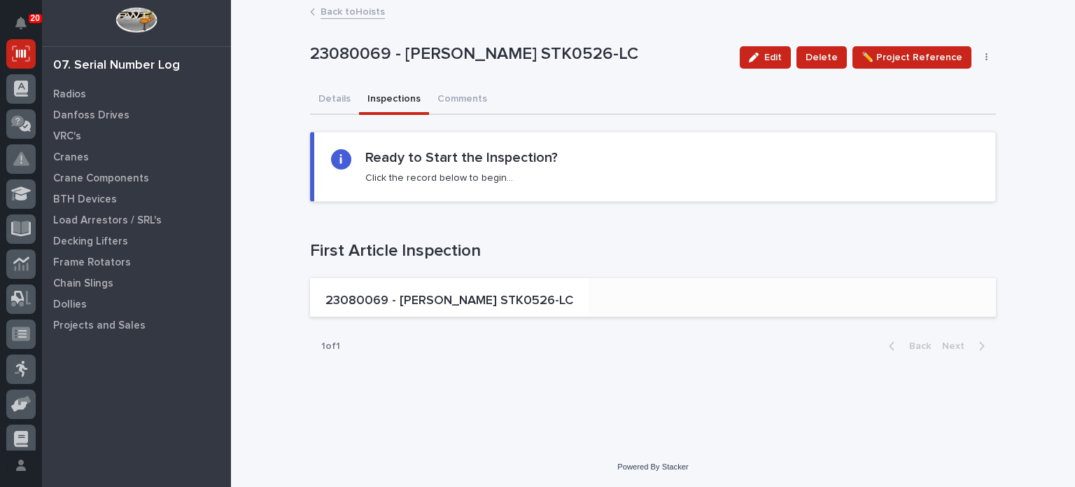
click at [446, 305] on p "23080069 - [PERSON_NAME] STK0526-LC" at bounding box center [450, 300] width 248 height 15
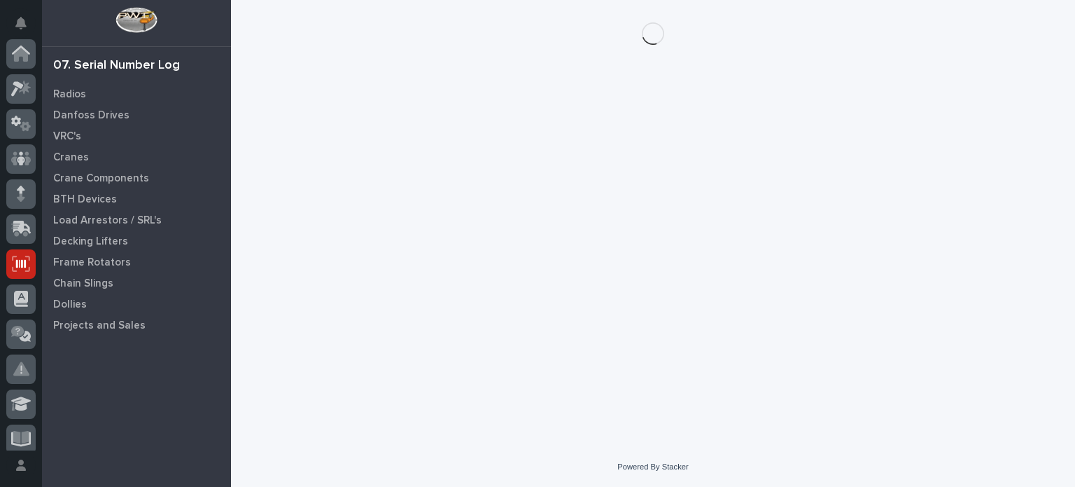
scroll to position [210, 0]
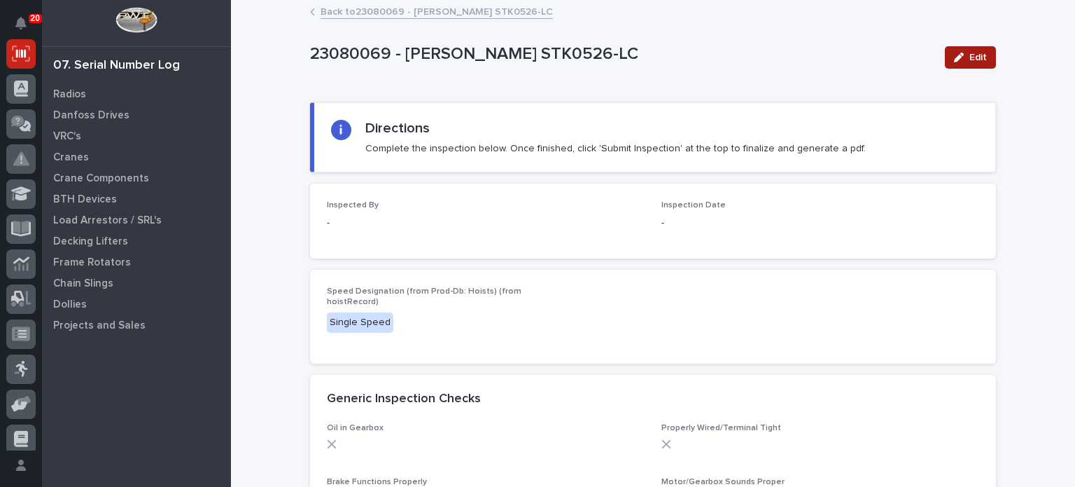
click at [972, 66] on button "Edit" at bounding box center [970, 57] width 51 height 22
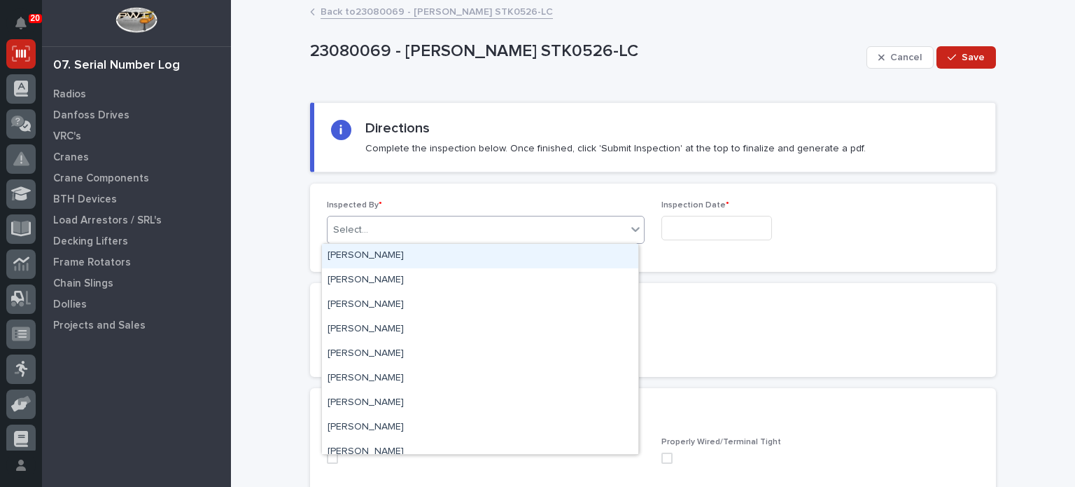
click at [473, 233] on div "Select..." at bounding box center [477, 229] width 299 height 23
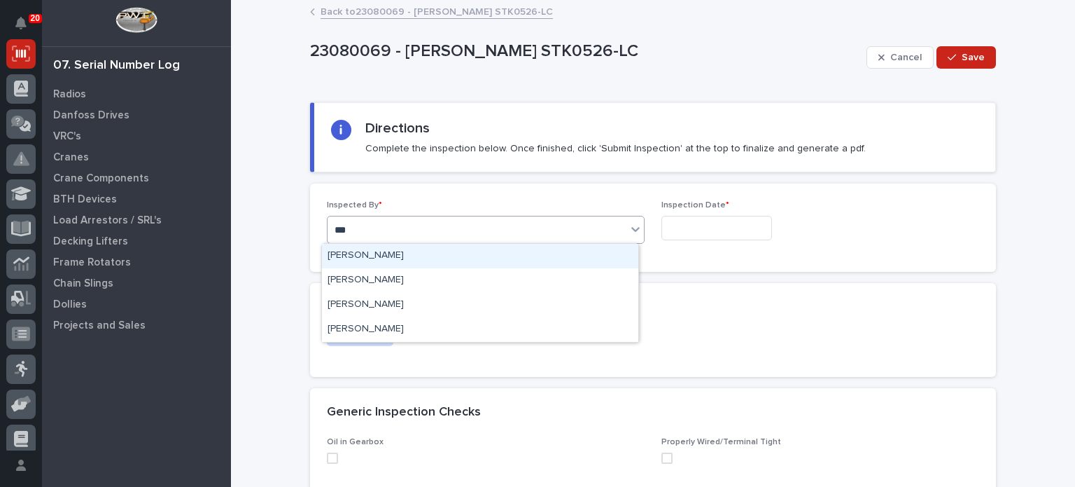
type input "****"
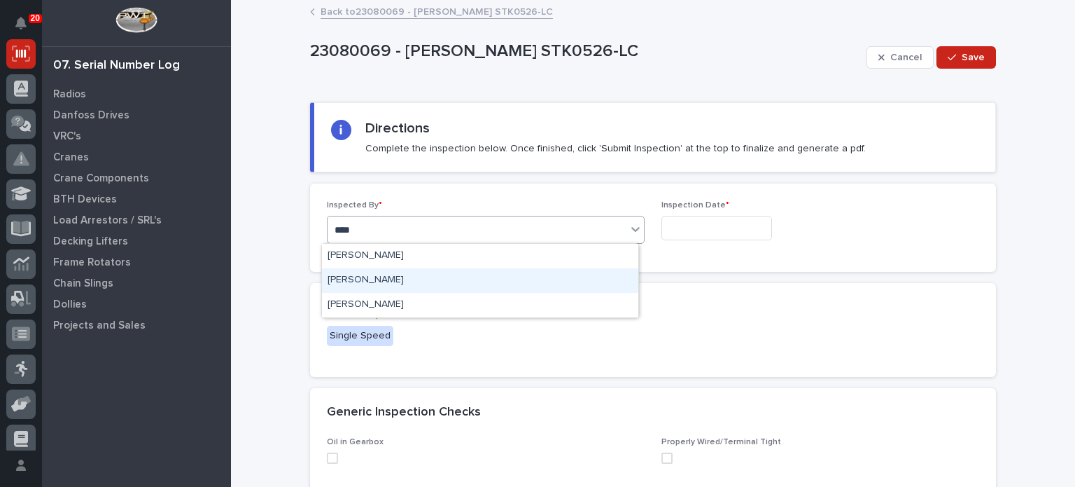
click at [466, 277] on div "[PERSON_NAME]" at bounding box center [480, 280] width 316 height 25
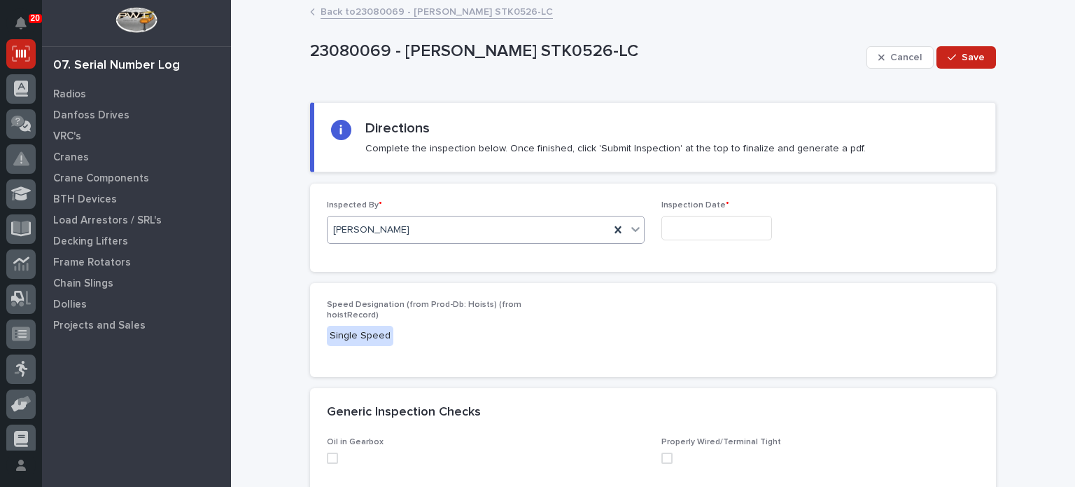
click at [678, 232] on input "text" at bounding box center [717, 228] width 111 height 25
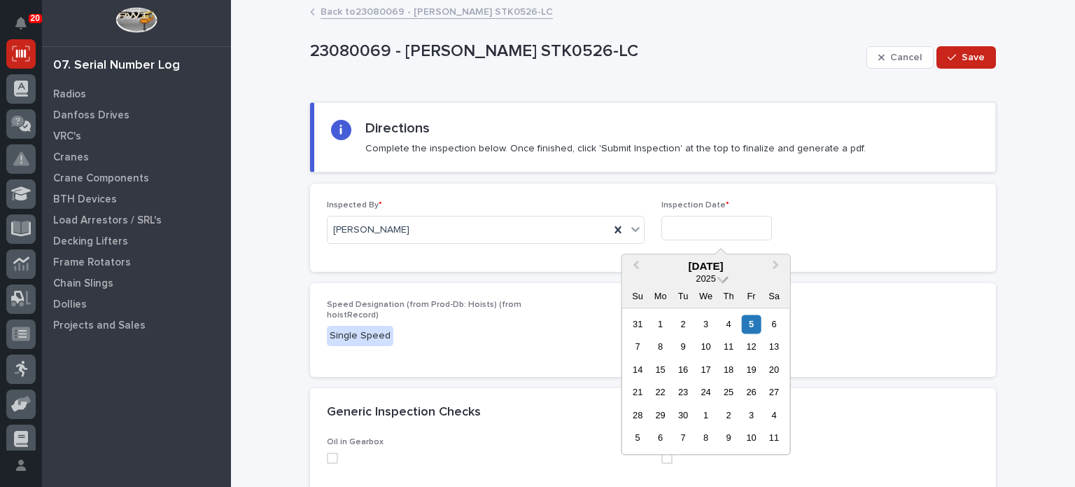
click at [723, 279] on span at bounding box center [723, 278] width 12 height 12
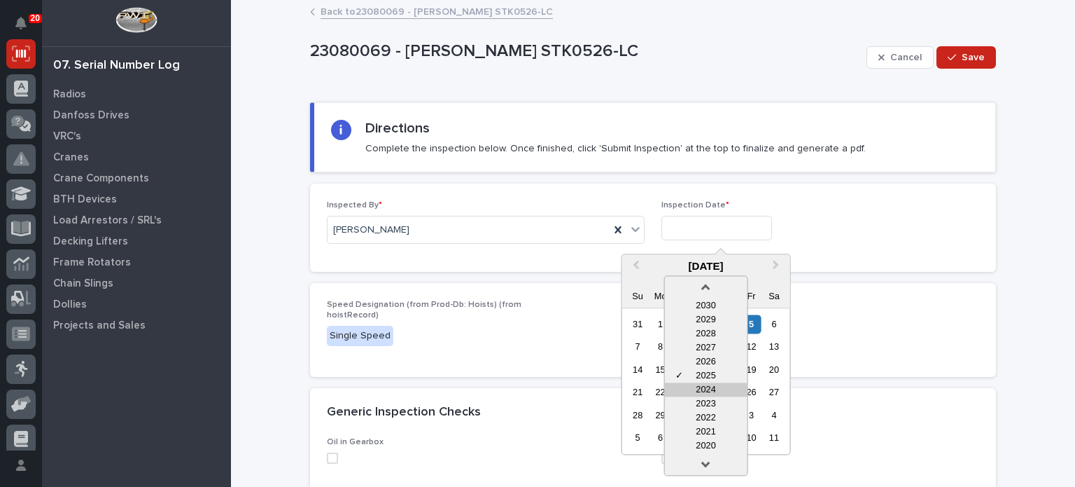
click at [698, 384] on div "2024" at bounding box center [706, 389] width 83 height 14
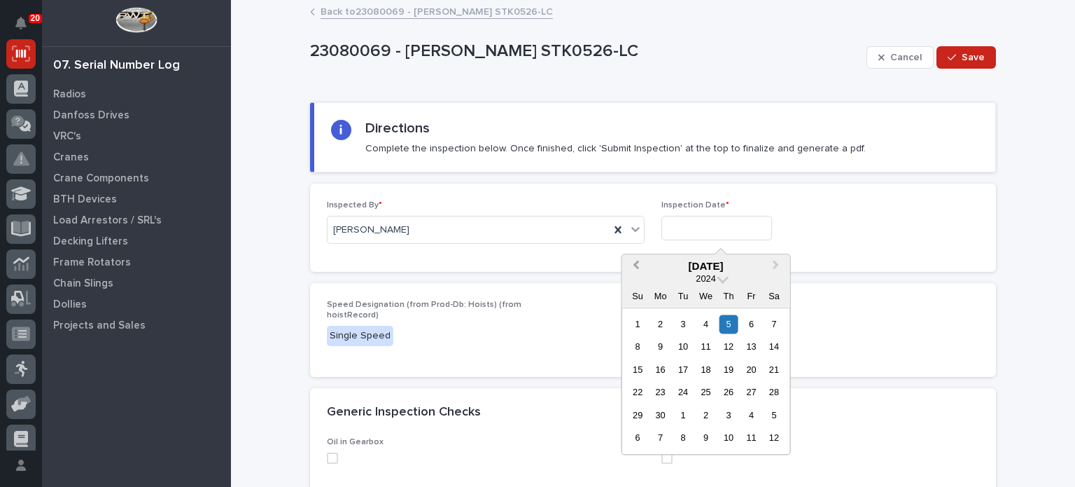
click at [636, 267] on span "Previous Month" at bounding box center [636, 266] width 0 height 18
click at [706, 393] on div "24" at bounding box center [706, 392] width 19 height 19
type input "**********"
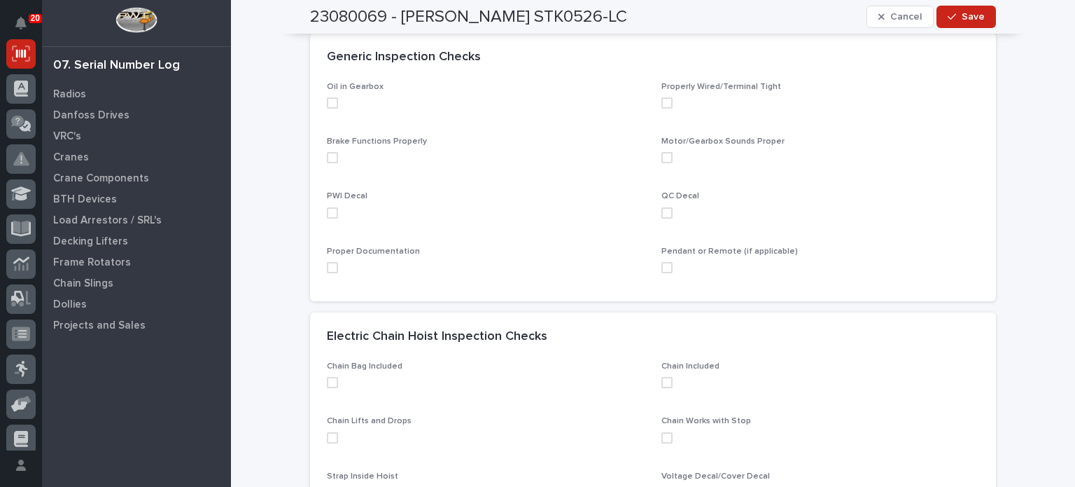
scroll to position [354, 0]
click at [328, 103] on span at bounding box center [332, 103] width 11 height 11
click at [331, 158] on span at bounding box center [332, 158] width 11 height 11
click at [328, 211] on span at bounding box center [332, 213] width 11 height 11
click at [328, 270] on span at bounding box center [332, 268] width 11 height 11
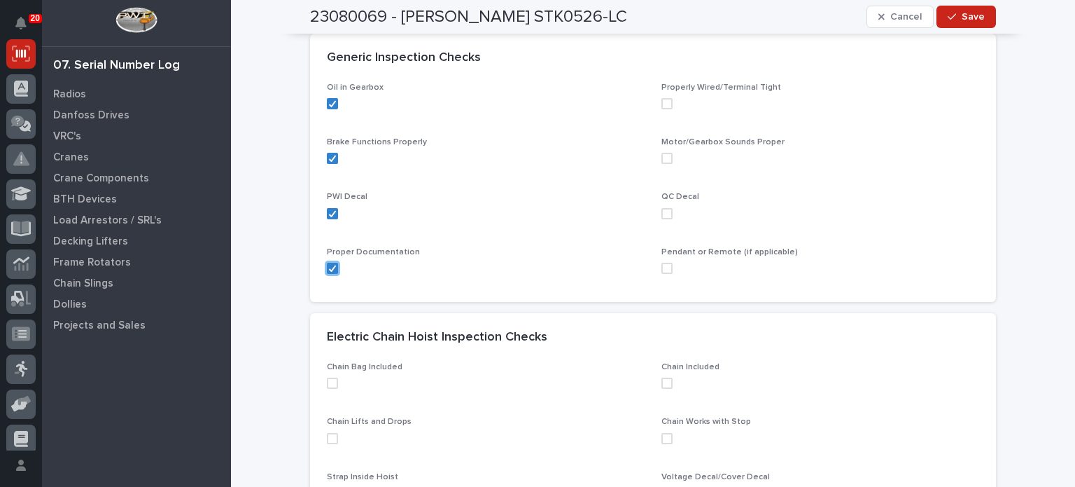
click at [662, 268] on span at bounding box center [667, 268] width 11 height 11
click at [662, 210] on span at bounding box center [667, 213] width 11 height 11
click at [663, 153] on span at bounding box center [667, 158] width 11 height 11
click at [664, 102] on span at bounding box center [667, 103] width 11 height 11
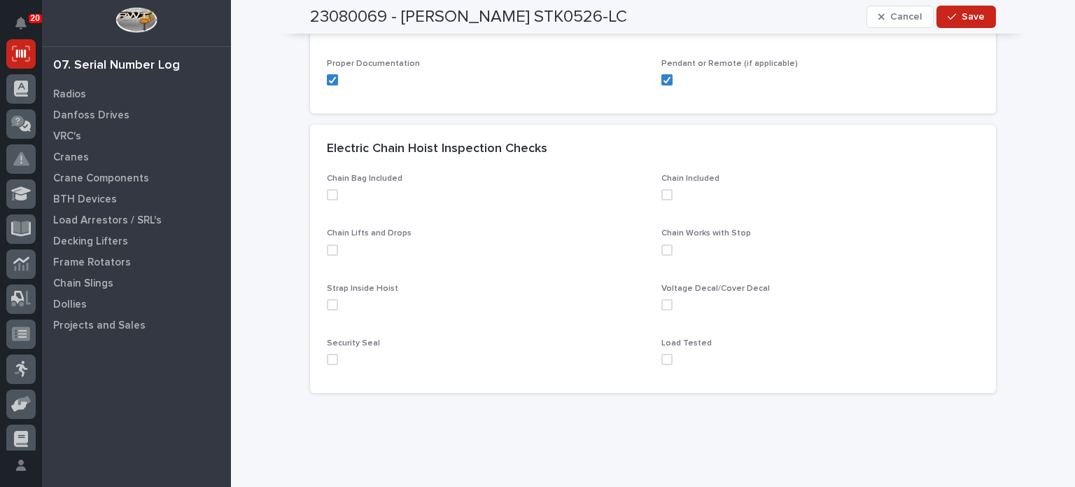
scroll to position [548, 0]
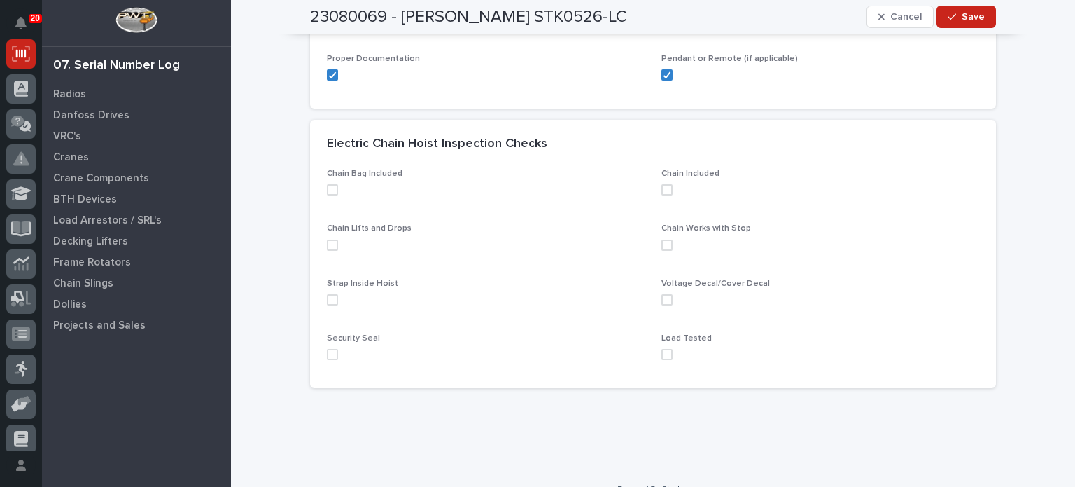
click at [327, 188] on span at bounding box center [332, 189] width 11 height 11
click at [327, 245] on span at bounding box center [332, 244] width 11 height 11
click at [332, 297] on span at bounding box center [332, 299] width 11 height 11
click at [328, 351] on span at bounding box center [332, 354] width 11 height 11
click at [662, 357] on span at bounding box center [667, 354] width 11 height 11
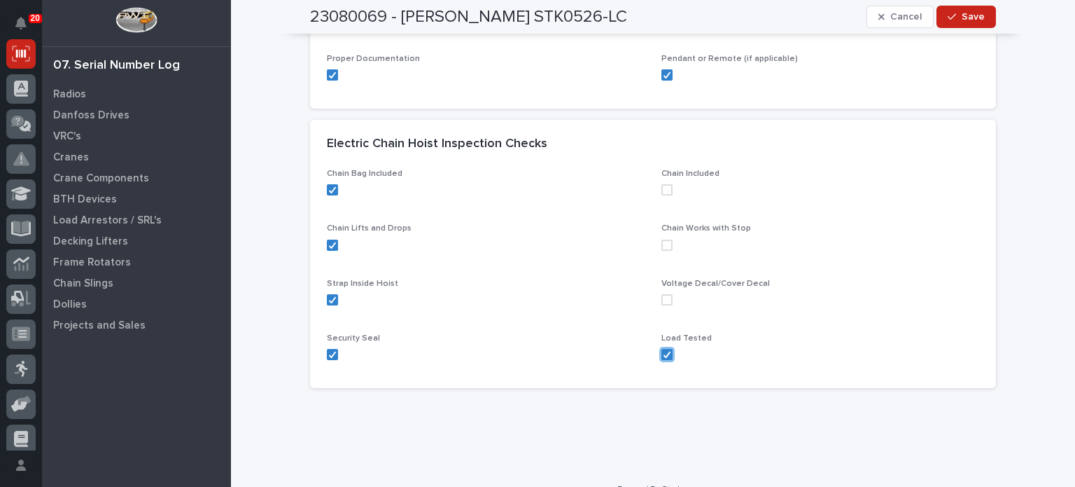
click at [662, 297] on span at bounding box center [667, 299] width 11 height 11
click at [662, 242] on span at bounding box center [667, 244] width 11 height 11
click at [663, 186] on span at bounding box center [667, 189] width 11 height 11
click at [962, 15] on span "Save" at bounding box center [973, 17] width 23 height 13
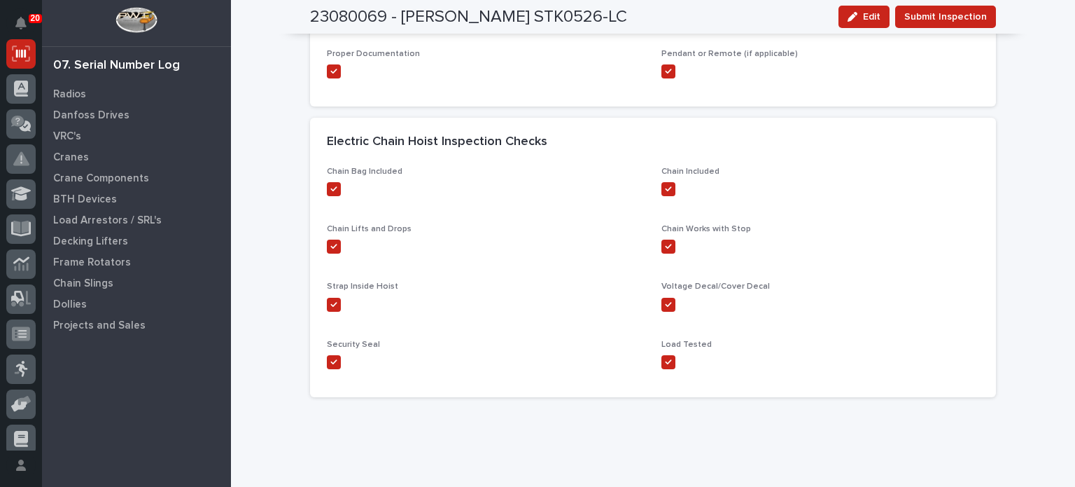
click at [960, 15] on span "Submit Inspection" at bounding box center [946, 16] width 83 height 17
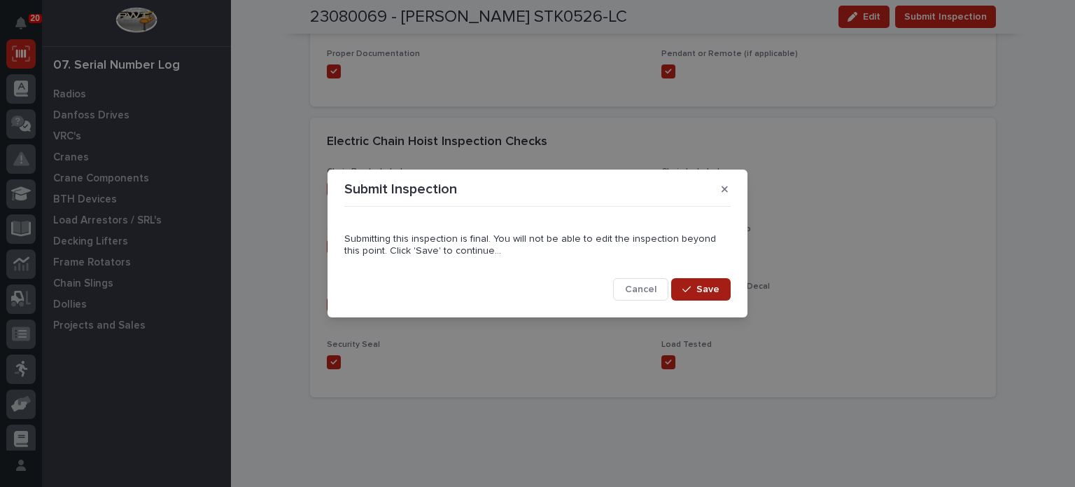
click at [711, 286] on span "Save" at bounding box center [708, 289] width 23 height 13
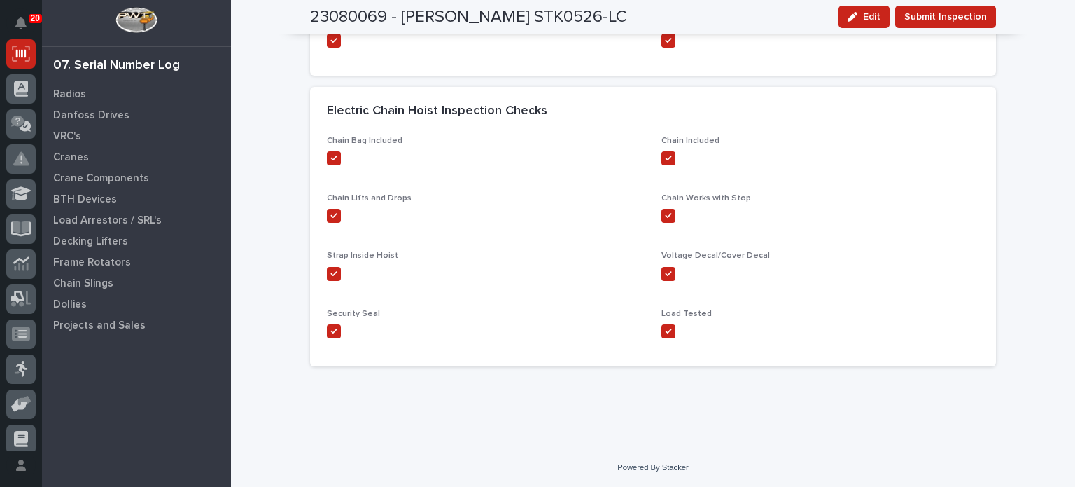
scroll to position [0, 0]
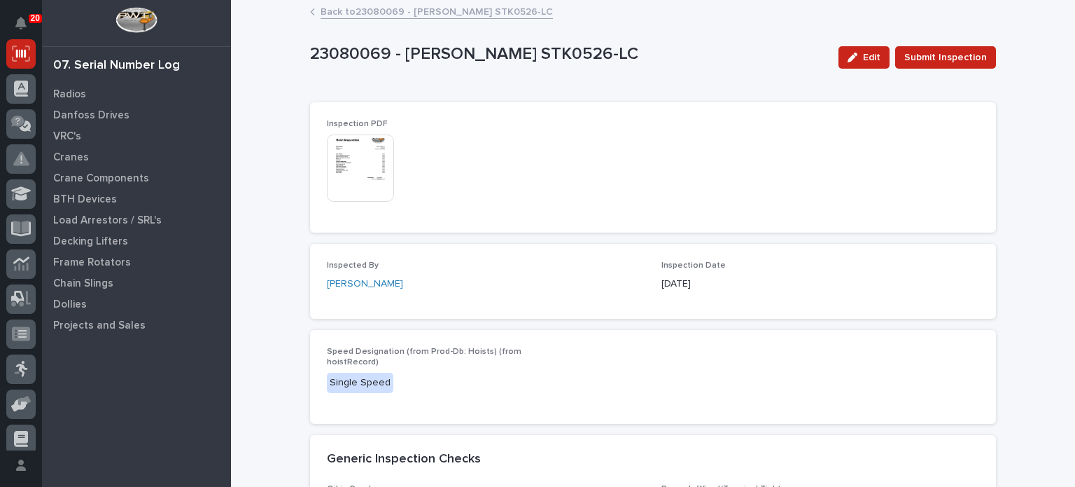
click at [360, 183] on img at bounding box center [360, 167] width 67 height 67
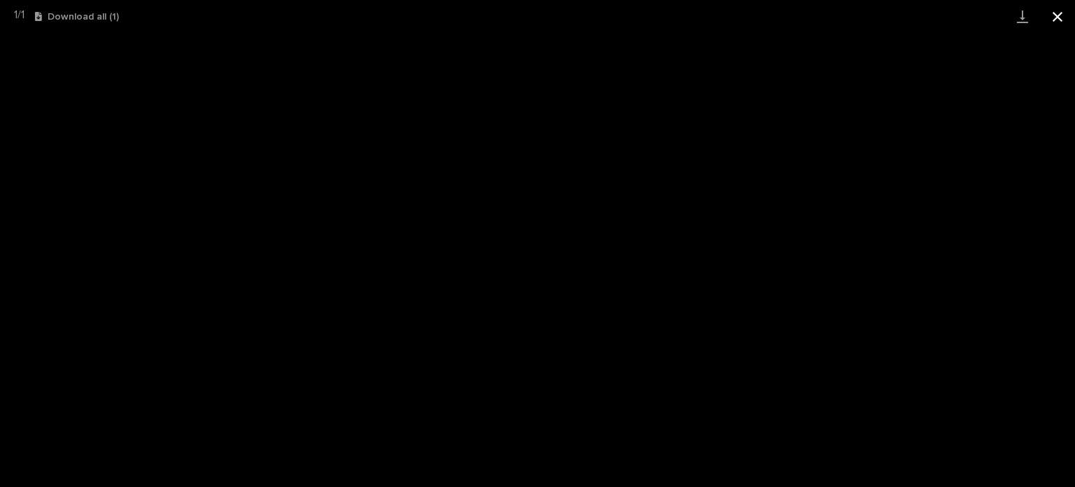
click at [1058, 15] on button "Close gallery" at bounding box center [1057, 16] width 35 height 33
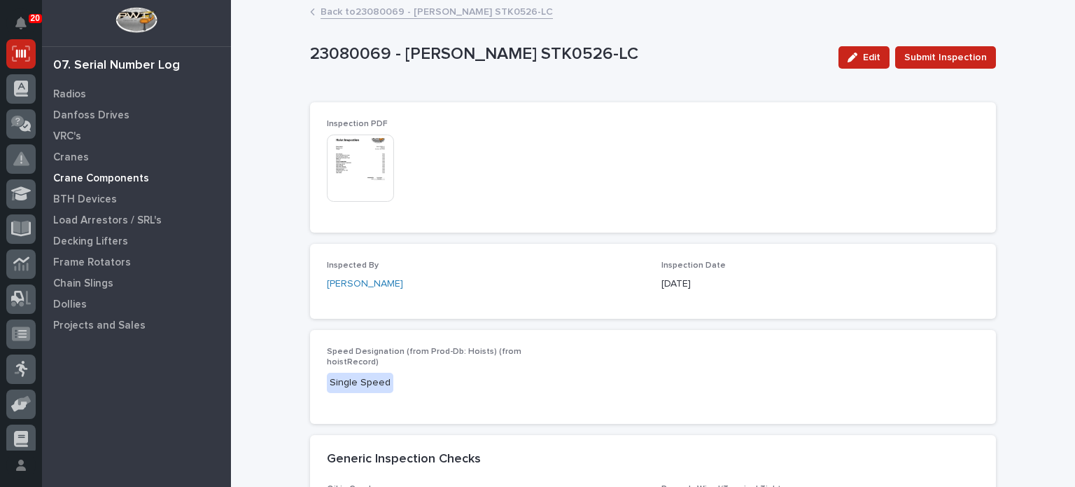
click at [71, 179] on p "Crane Components" at bounding box center [101, 178] width 96 height 13
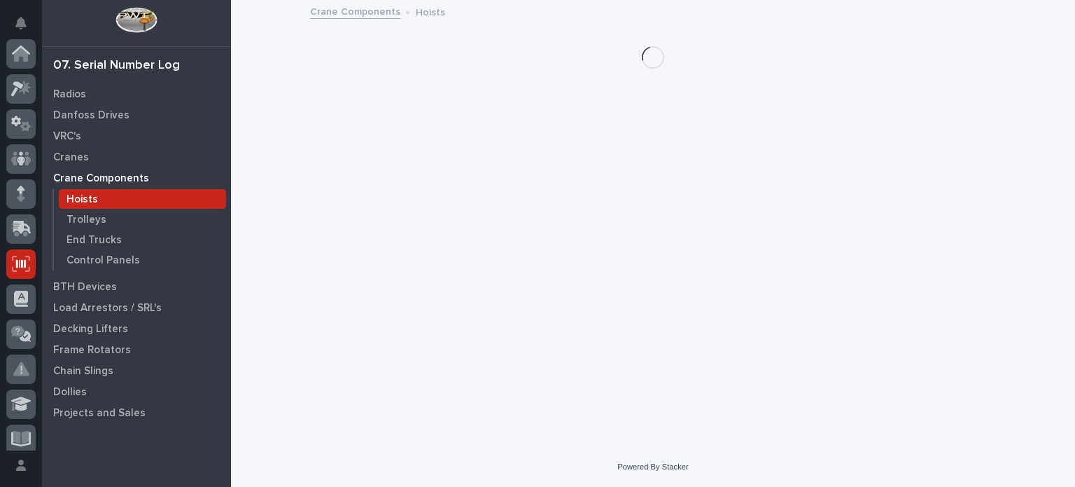
scroll to position [210, 0]
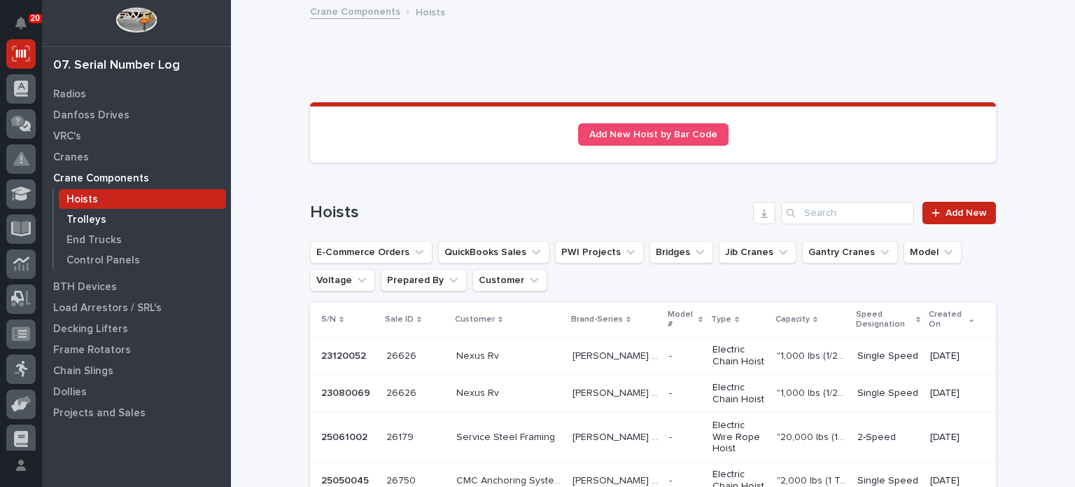
click at [78, 216] on p "Trolleys" at bounding box center [87, 220] width 40 height 13
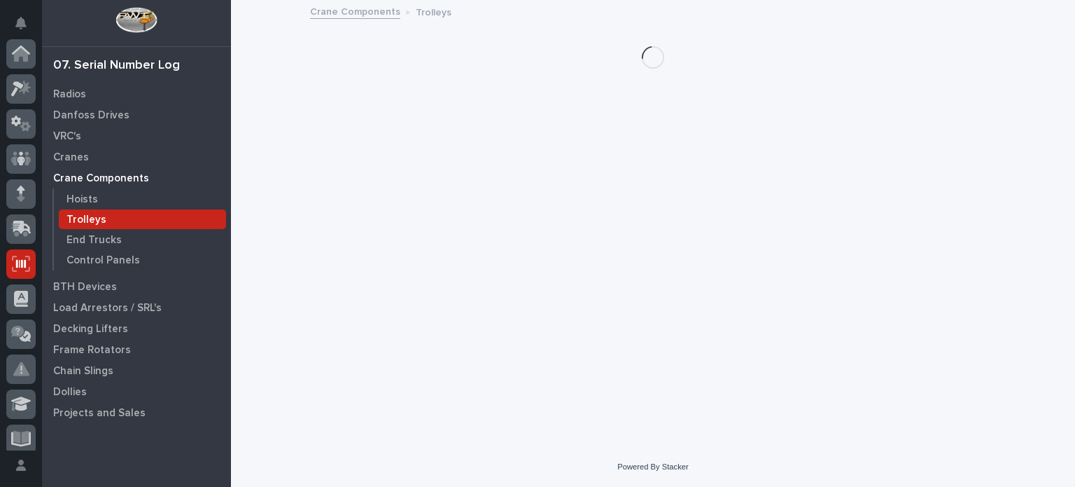
scroll to position [210, 0]
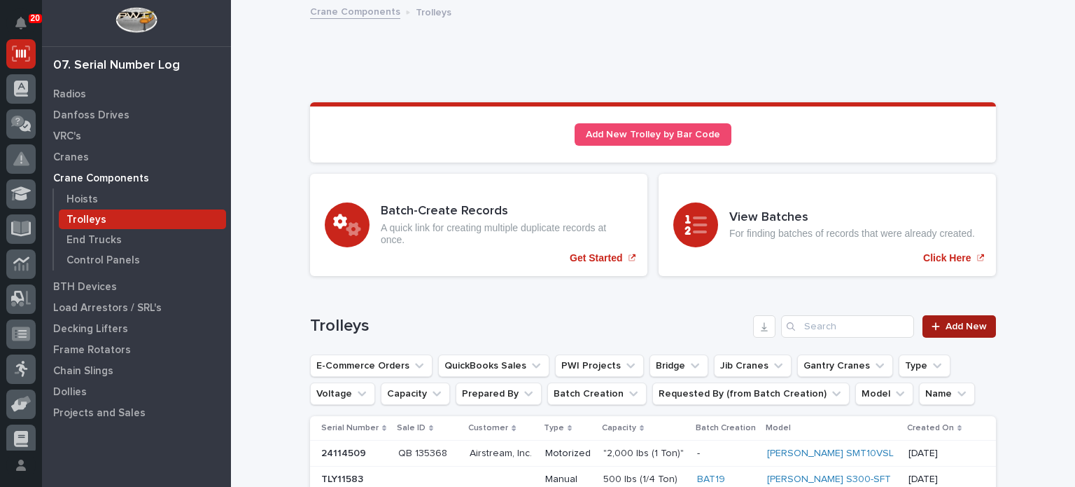
click at [932, 326] on icon at bounding box center [936, 326] width 8 height 8
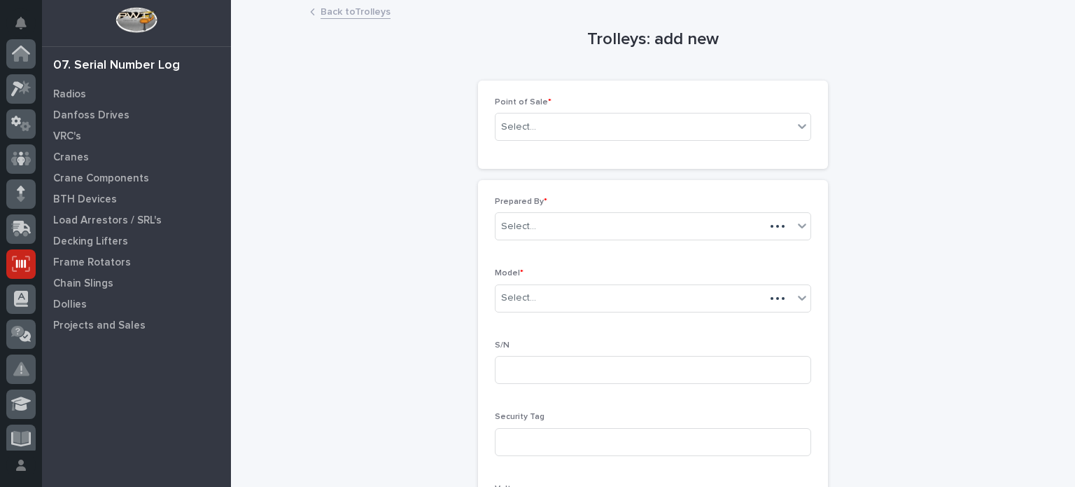
scroll to position [210, 0]
click at [723, 128] on div "Select..." at bounding box center [645, 127] width 298 height 23
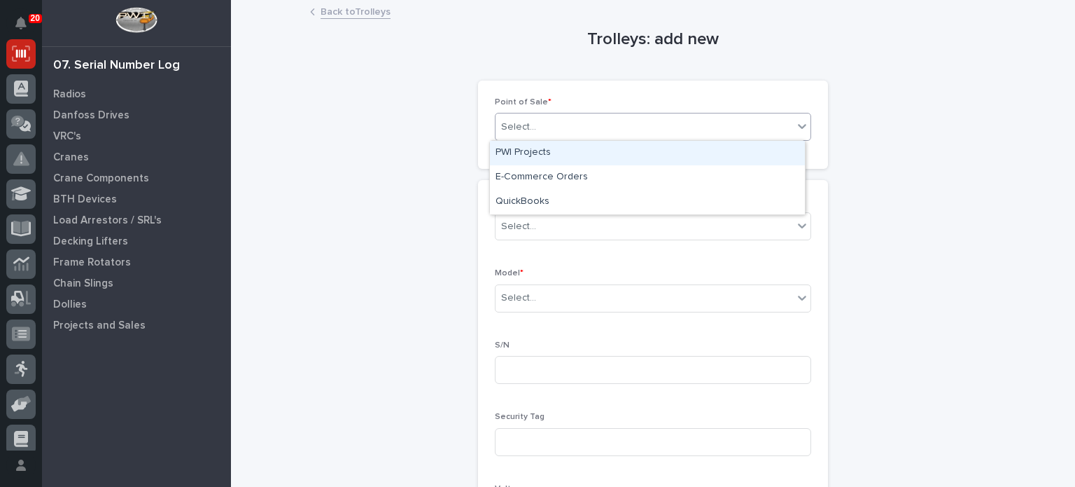
click at [716, 153] on div "PWI Projects" at bounding box center [647, 153] width 315 height 25
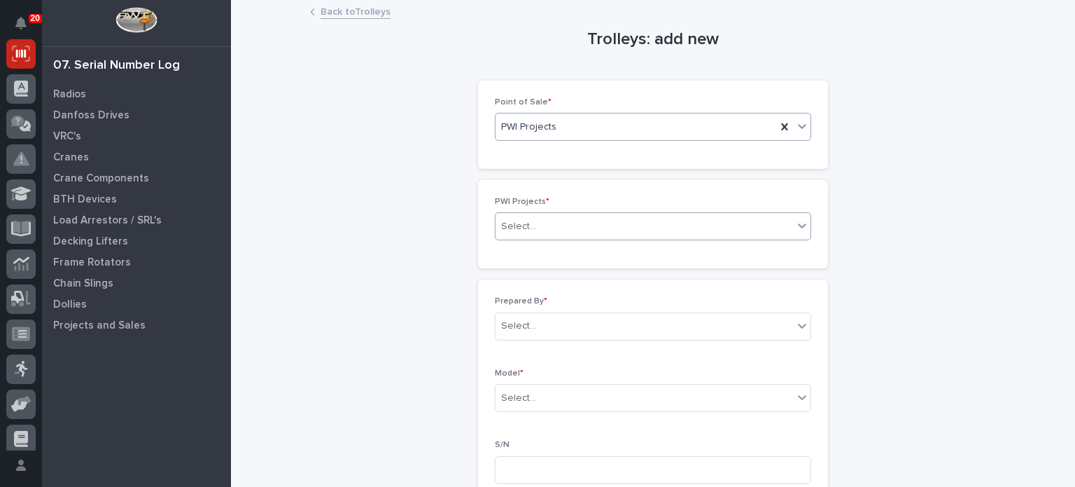
click at [677, 229] on div "Select..." at bounding box center [645, 226] width 298 height 23
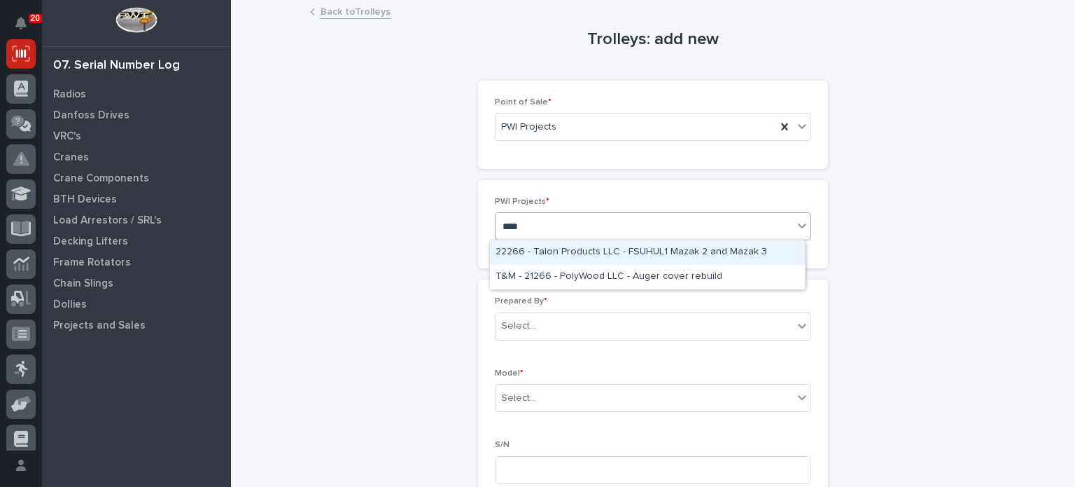
type input "*****"
click at [672, 253] on div "26626 - Nexus Rv - Plant 4 - Weld Shop 1-Ton Crane System" at bounding box center [647, 252] width 315 height 25
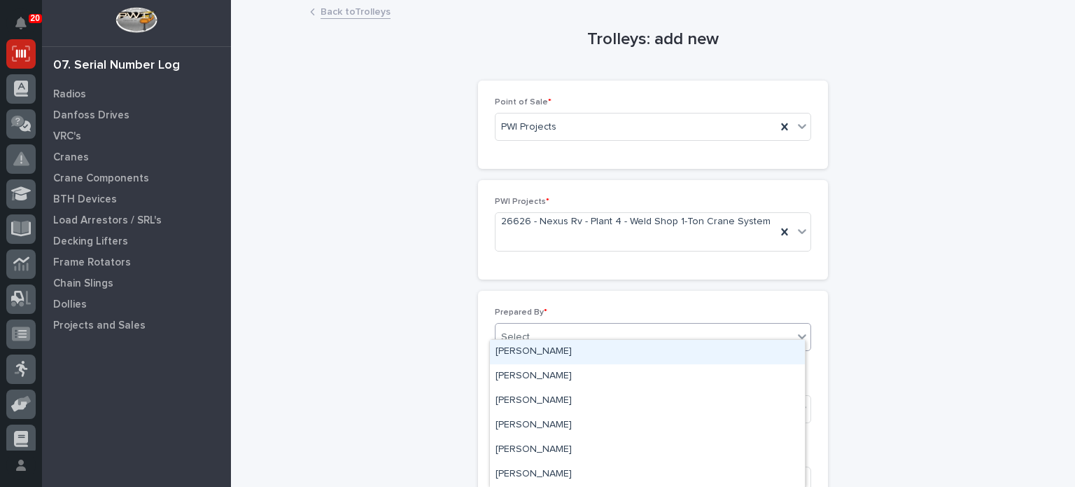
click at [660, 330] on div "Select..." at bounding box center [645, 337] width 298 height 23
type input "*****"
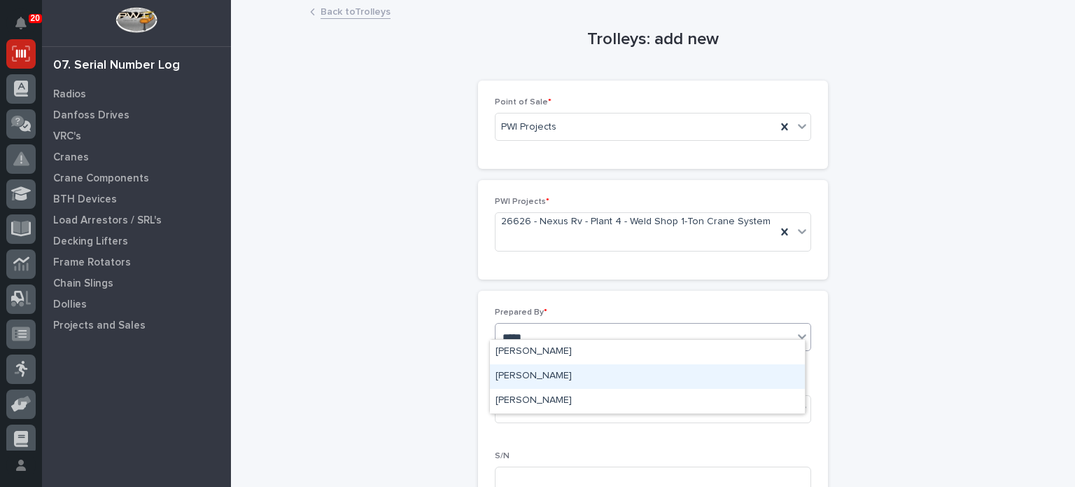
click at [641, 377] on div "[PERSON_NAME]" at bounding box center [647, 376] width 315 height 25
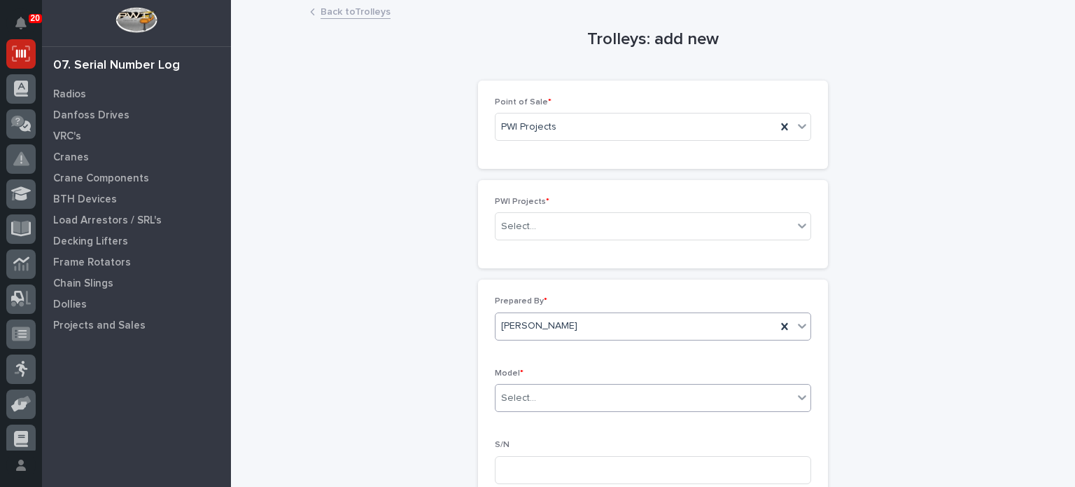
click at [641, 405] on div "Select..." at bounding box center [645, 397] width 298 height 23
type input "*"
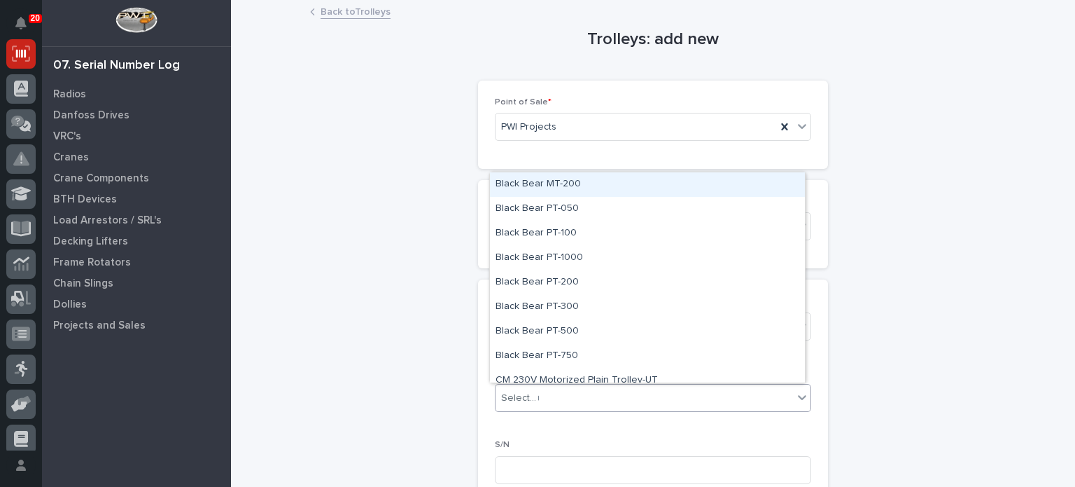
type input "***"
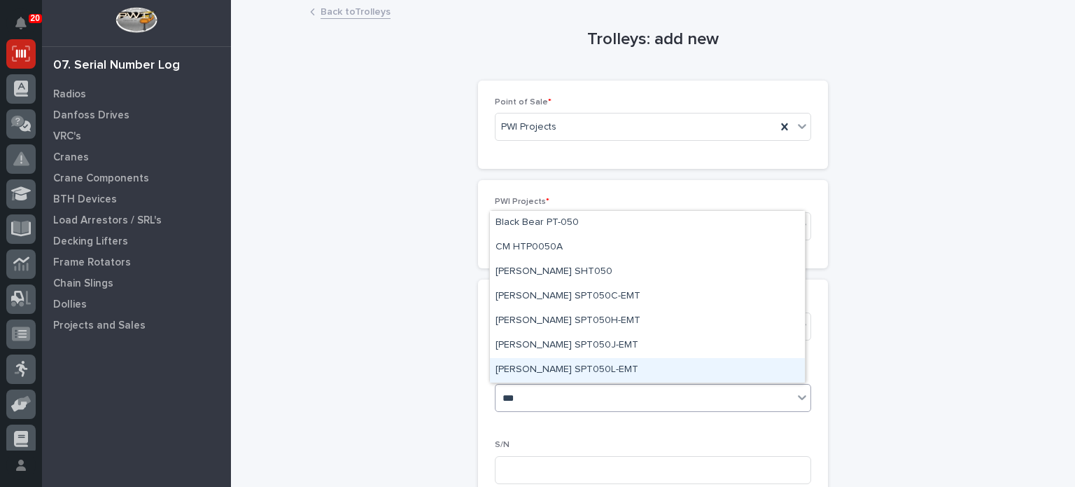
click at [627, 371] on div "[PERSON_NAME] SPT050L-EMT" at bounding box center [647, 370] width 315 height 25
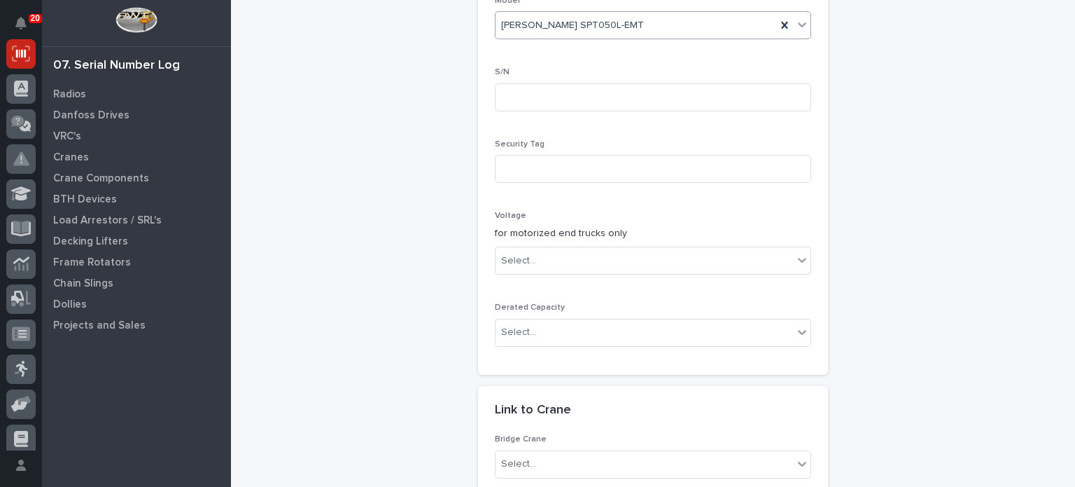
scroll to position [375, 0]
click at [690, 96] on input at bounding box center [653, 95] width 316 height 28
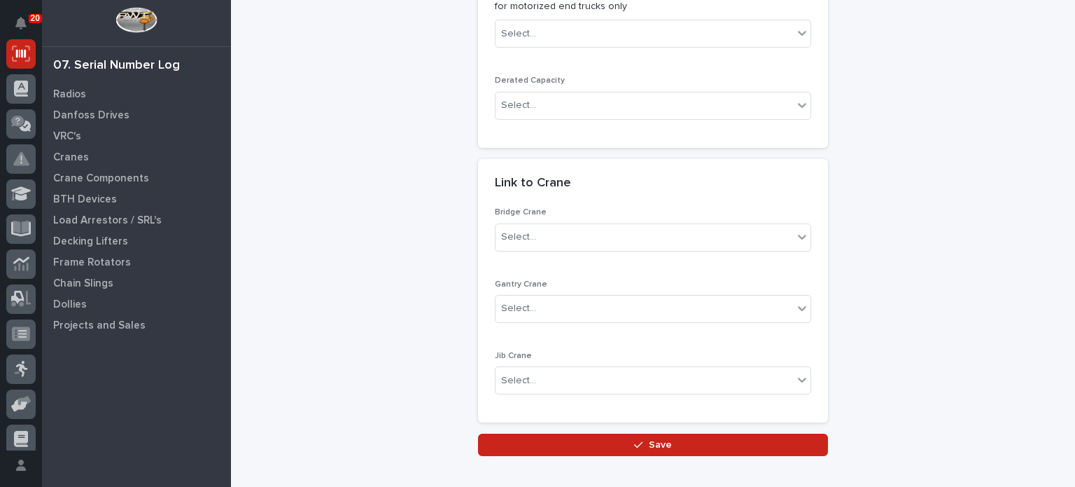
scroll to position [599, 0]
type input "TYL11946"
click at [730, 239] on div "Select..." at bounding box center [645, 236] width 298 height 23
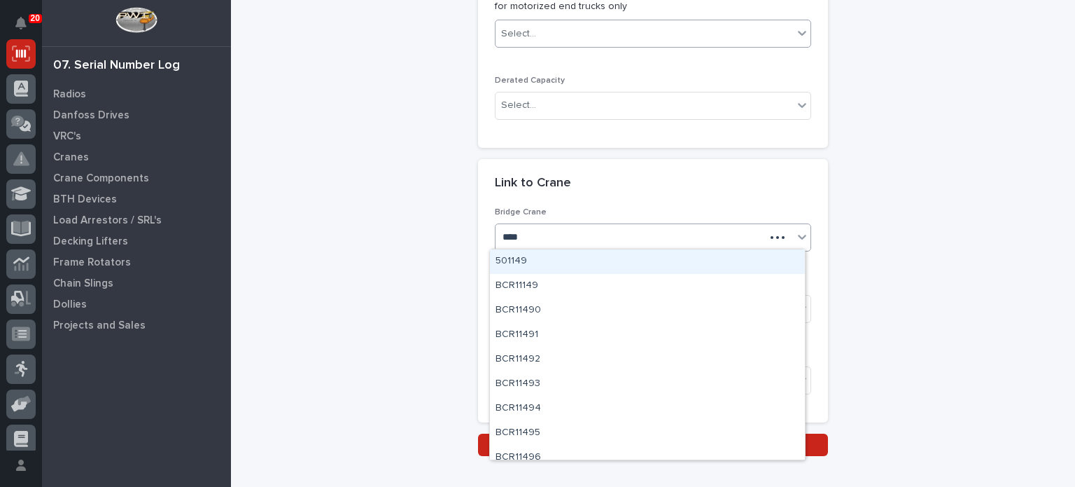
type input "*****"
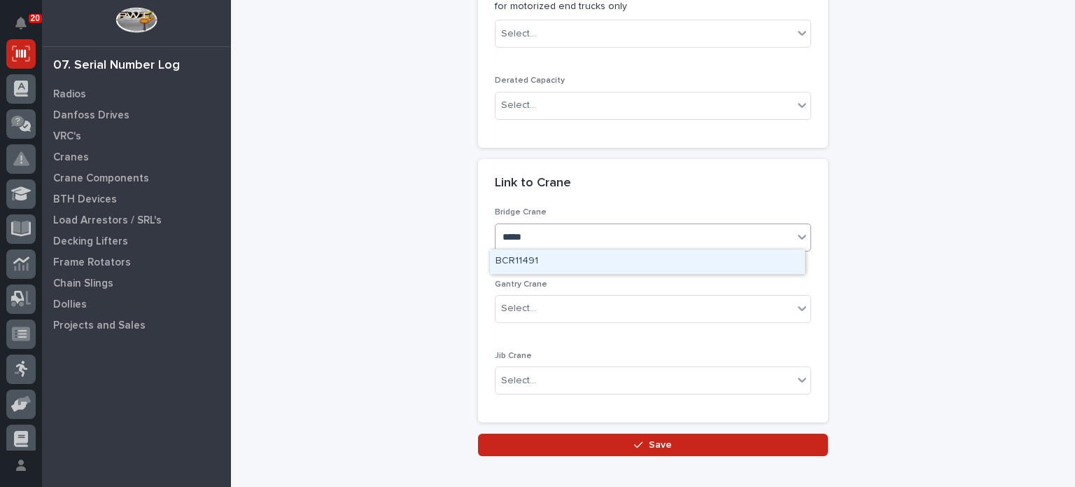
click at [627, 263] on div "BCR11491" at bounding box center [647, 261] width 315 height 25
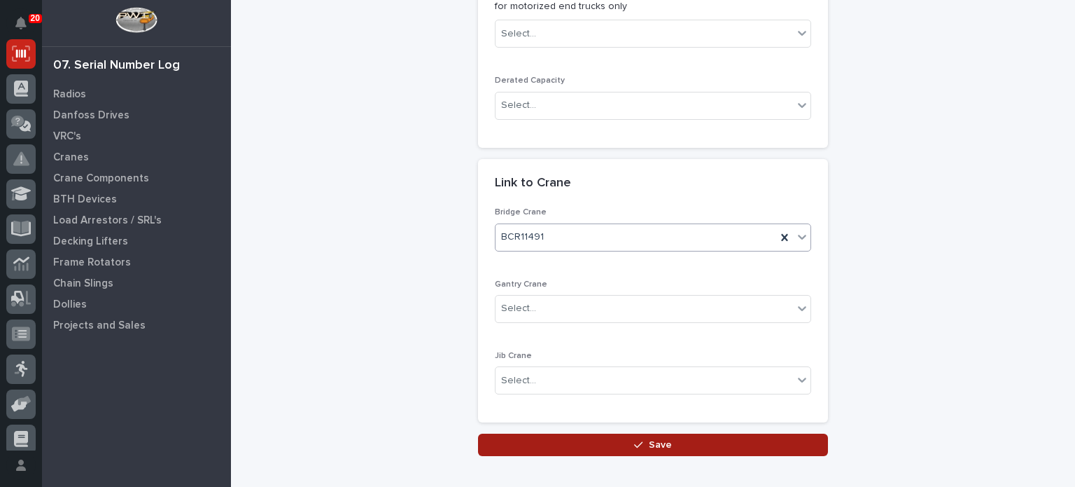
click at [639, 436] on button "Save" at bounding box center [653, 444] width 350 height 22
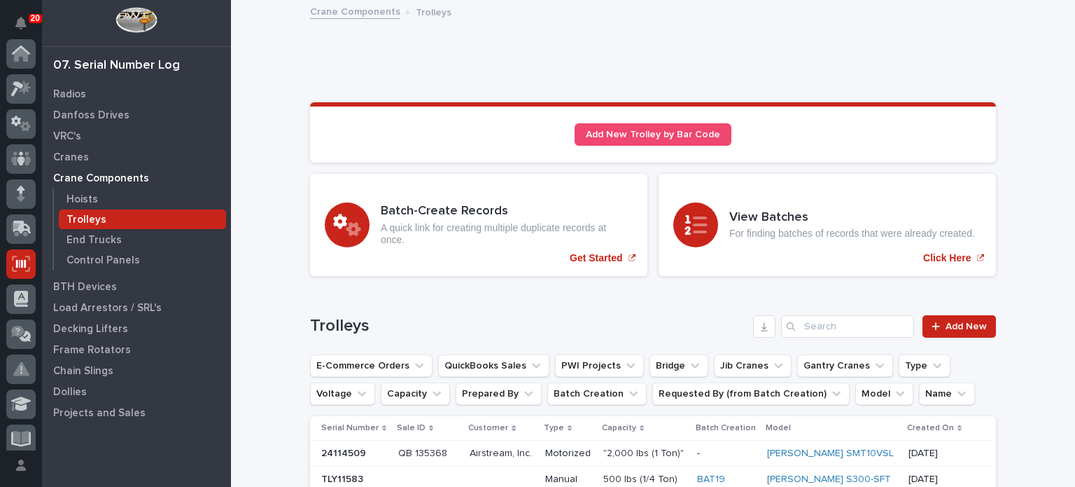
scroll to position [210, 0]
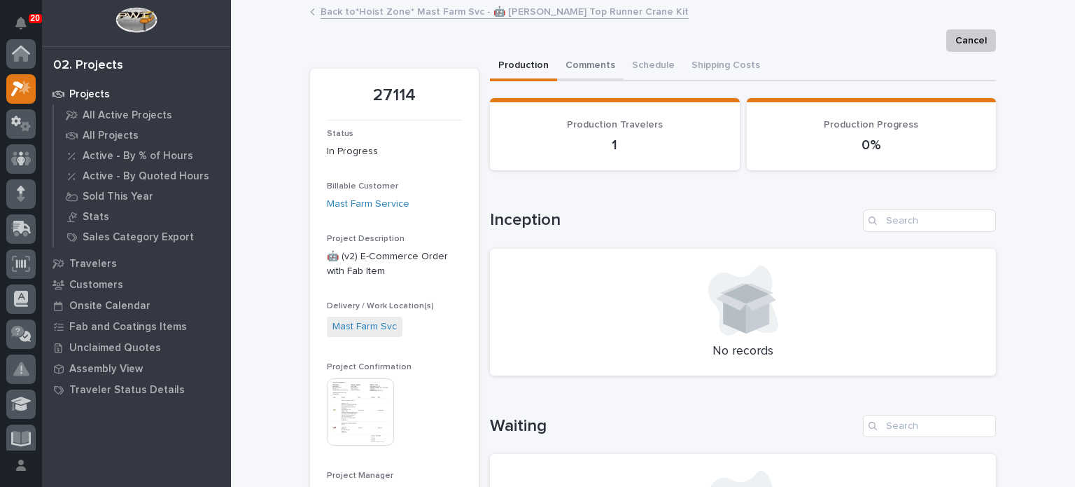
scroll to position [35, 0]
click at [594, 64] on button "Comments" at bounding box center [590, 66] width 67 height 29
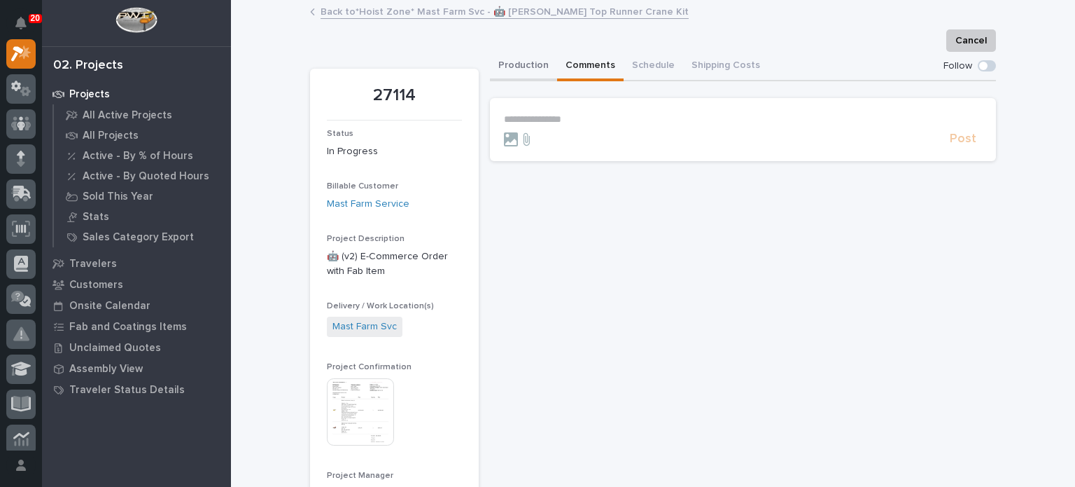
click at [514, 71] on button "Production" at bounding box center [523, 66] width 67 height 29
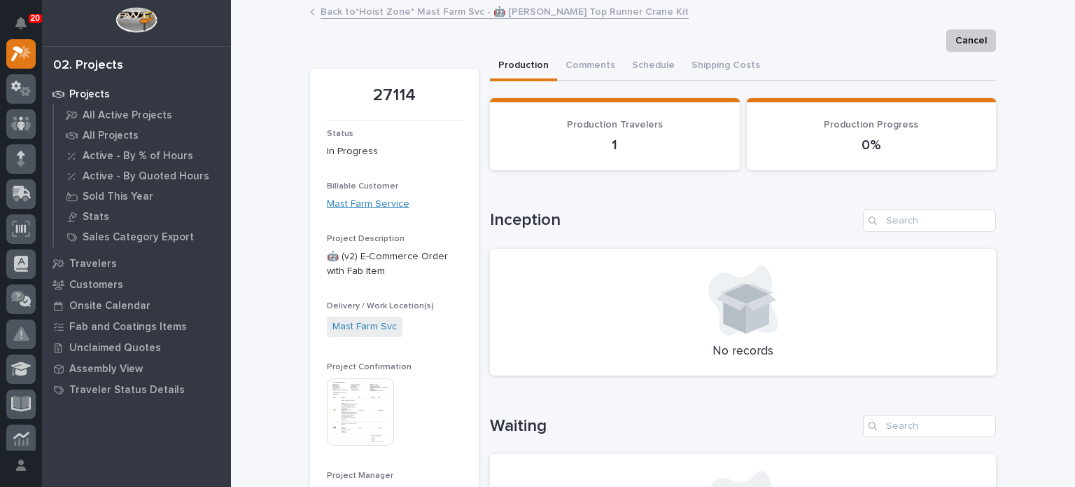
click at [388, 202] on link "Mast Farm Service" at bounding box center [368, 204] width 83 height 15
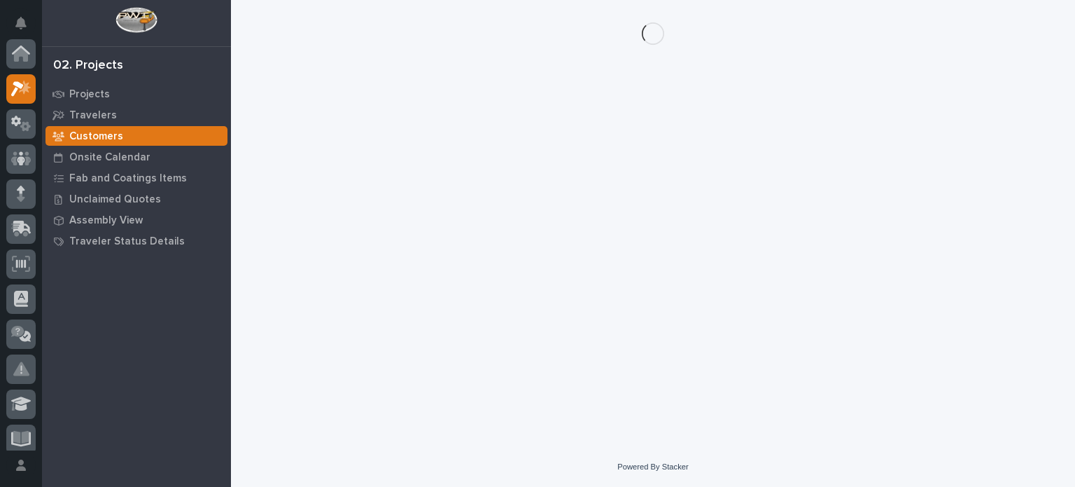
scroll to position [35, 0]
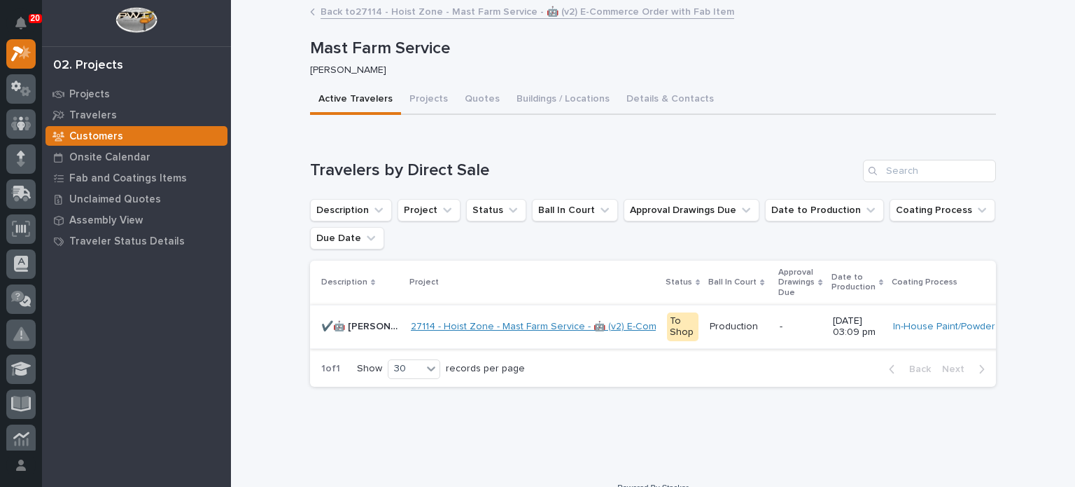
click at [469, 321] on link "27114 - Hoist Zone - Mast Farm Service - 🤖 (v2) E-Commerce Order with Fab Item" at bounding box center [593, 327] width 365 height 12
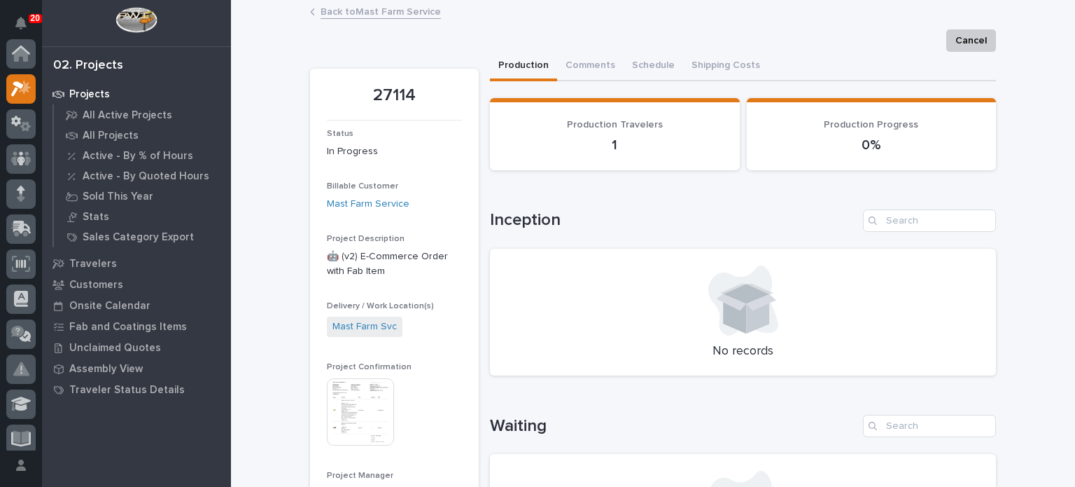
scroll to position [35, 0]
click at [583, 66] on button "Comments" at bounding box center [590, 66] width 67 height 29
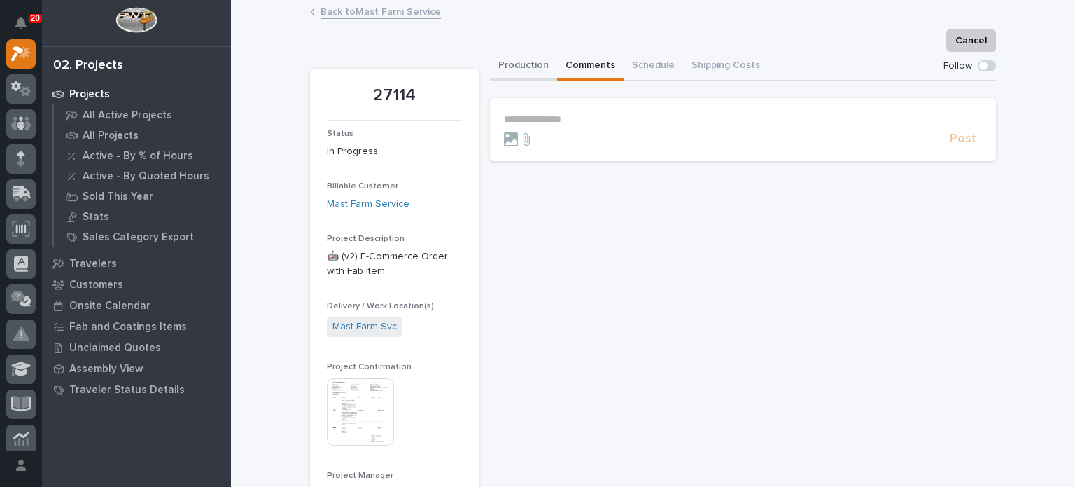
click at [525, 67] on button "Production" at bounding box center [523, 66] width 67 height 29
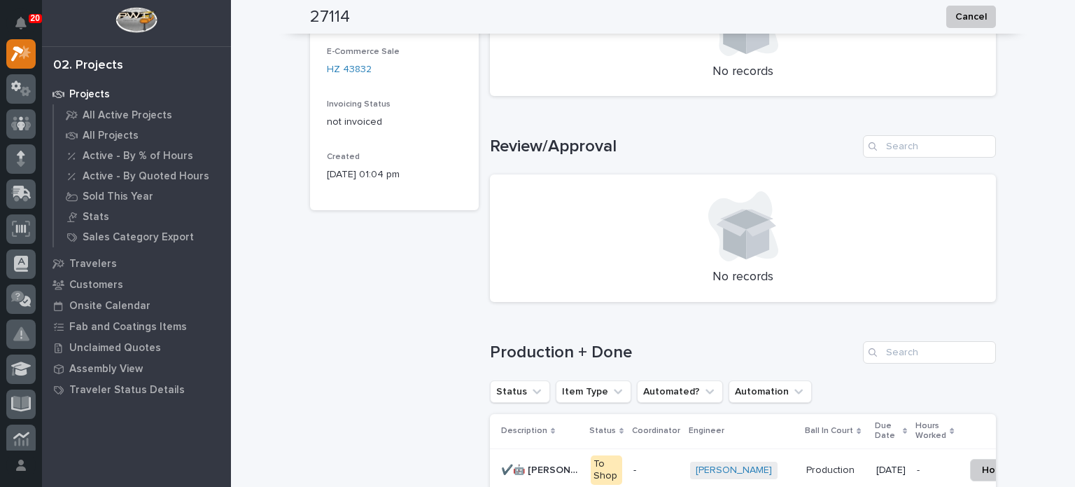
scroll to position [776, 0]
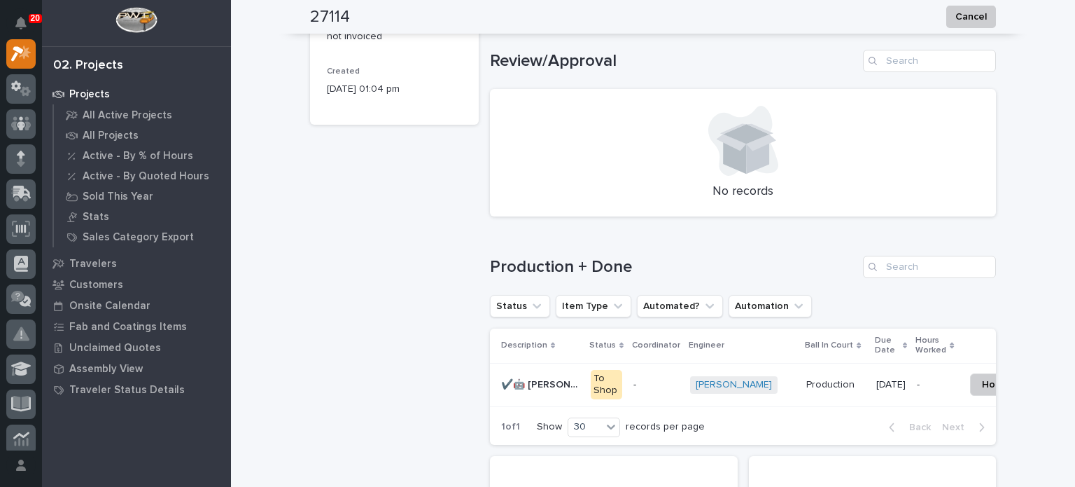
click at [536, 380] on p "✔️🤖 Starke Top Runner Crane Kit" at bounding box center [541, 383] width 81 height 15
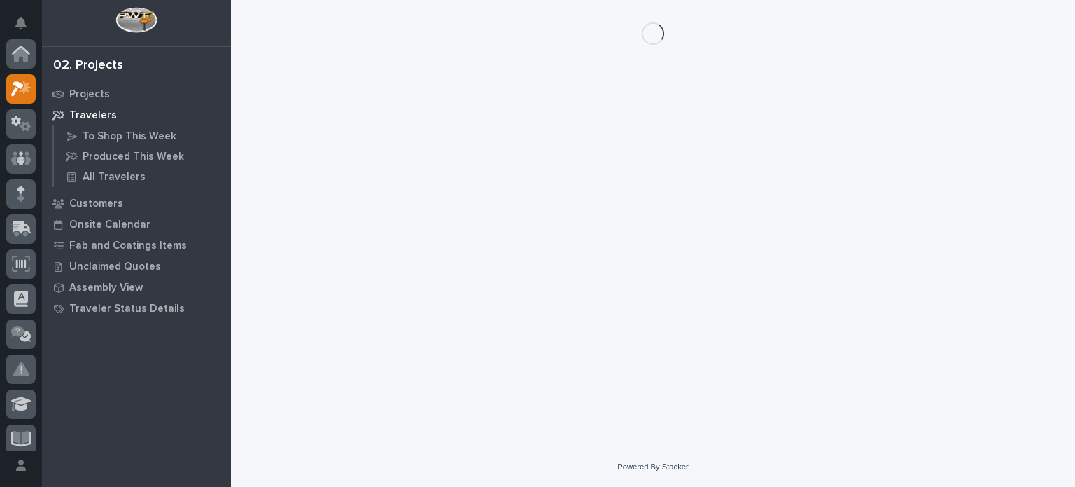
scroll to position [35, 0]
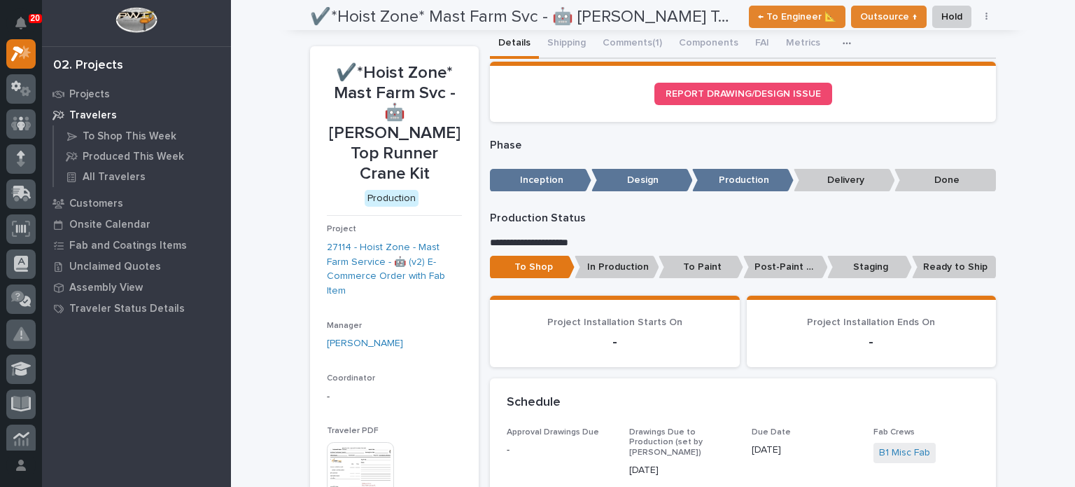
scroll to position [0, 0]
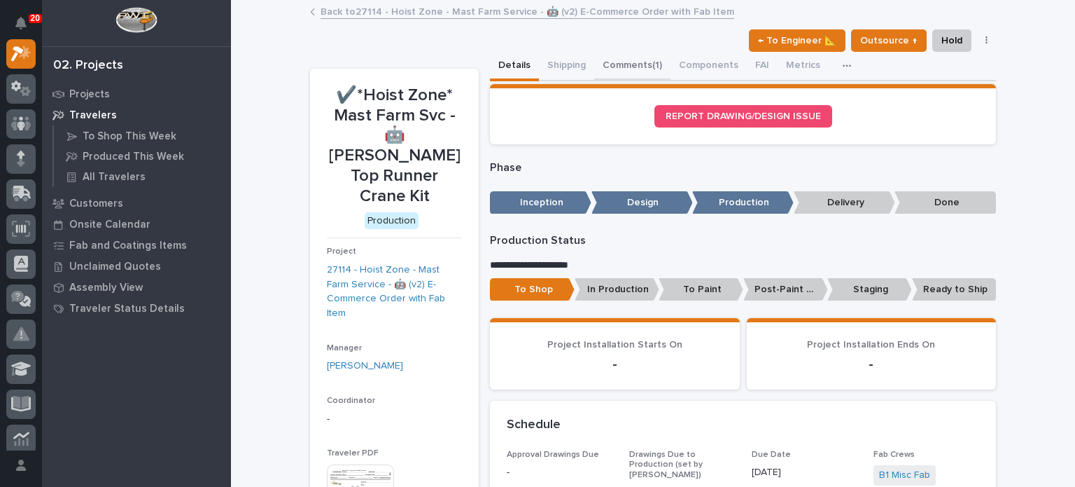
click at [643, 64] on button "Comments (1)" at bounding box center [632, 66] width 76 height 29
